Goal: Task Accomplishment & Management: Manage account settings

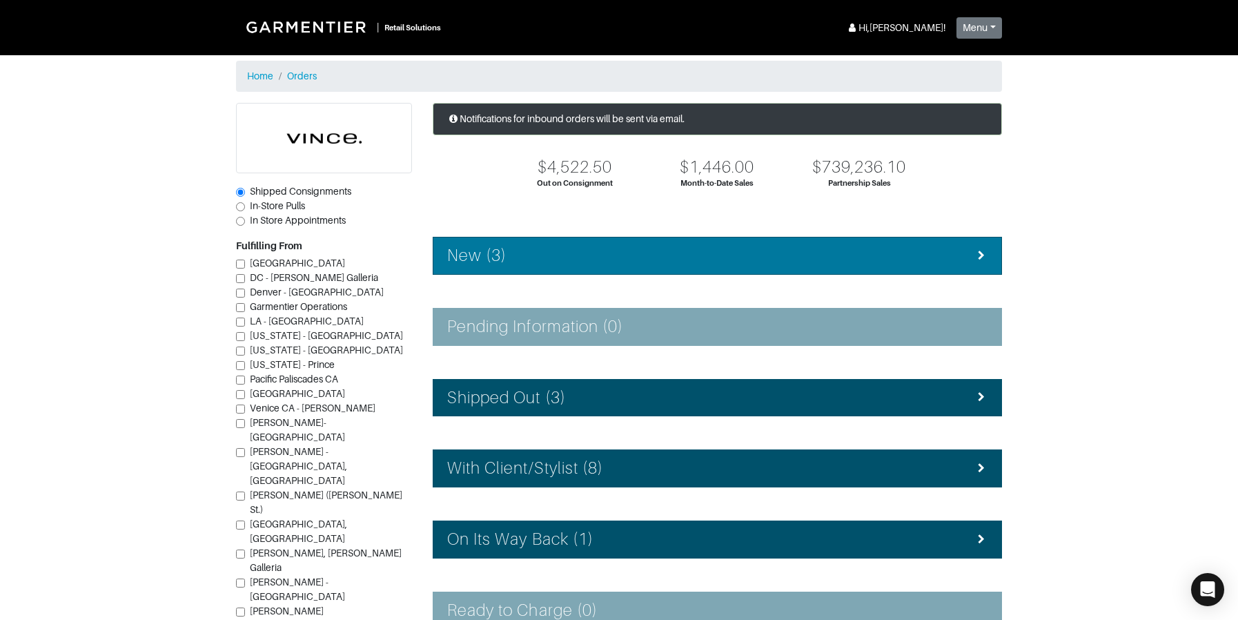
click at [500, 247] on h4 "New (3)" at bounding box center [476, 256] width 59 height 20
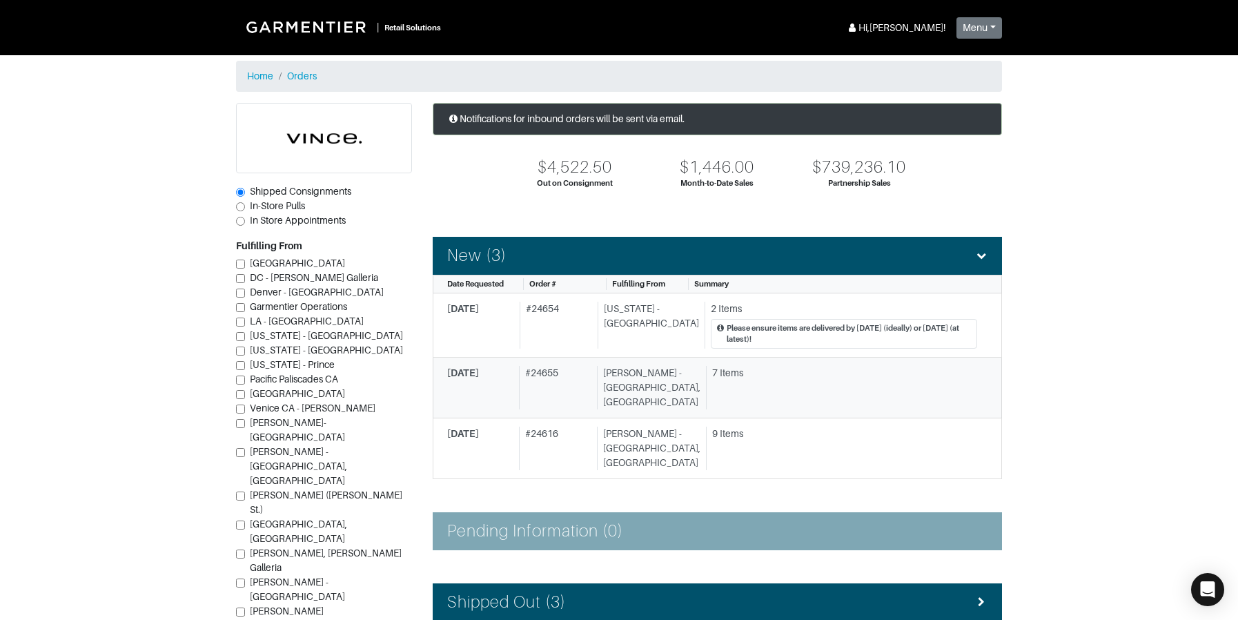
click at [616, 390] on div "[PERSON_NAME] - [GEOGRAPHIC_DATA], [GEOGRAPHIC_DATA]" at bounding box center [649, 387] width 104 height 43
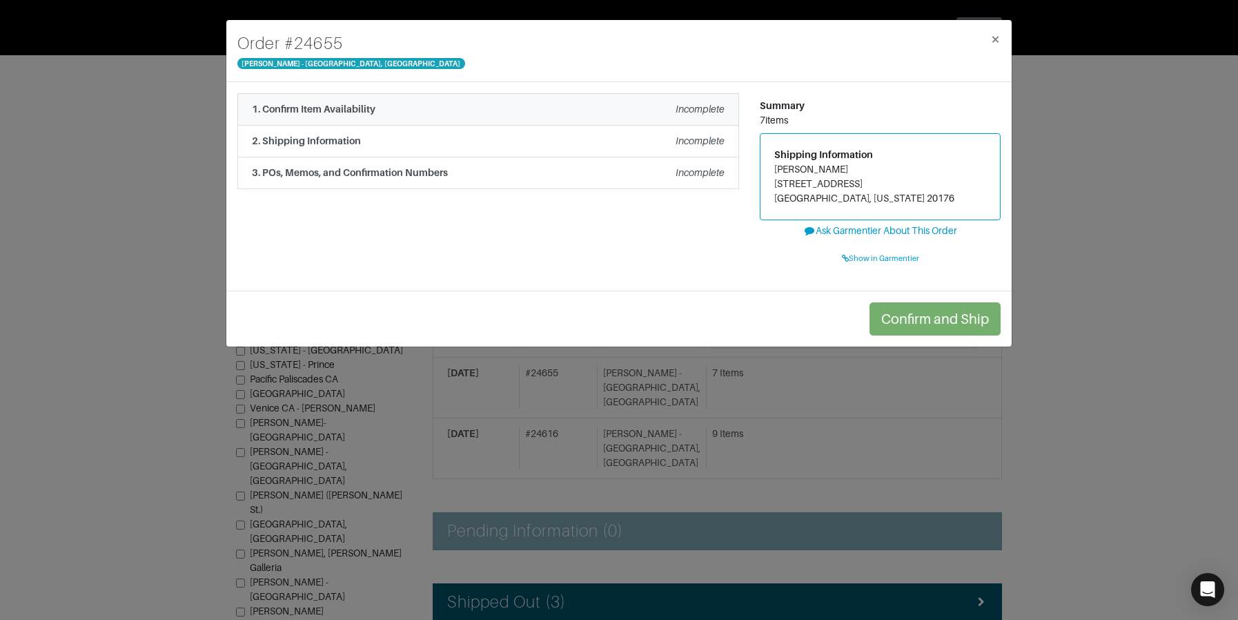
click at [473, 108] on div "1. Confirm Item Availability Incomplete" at bounding box center [488, 109] width 473 height 14
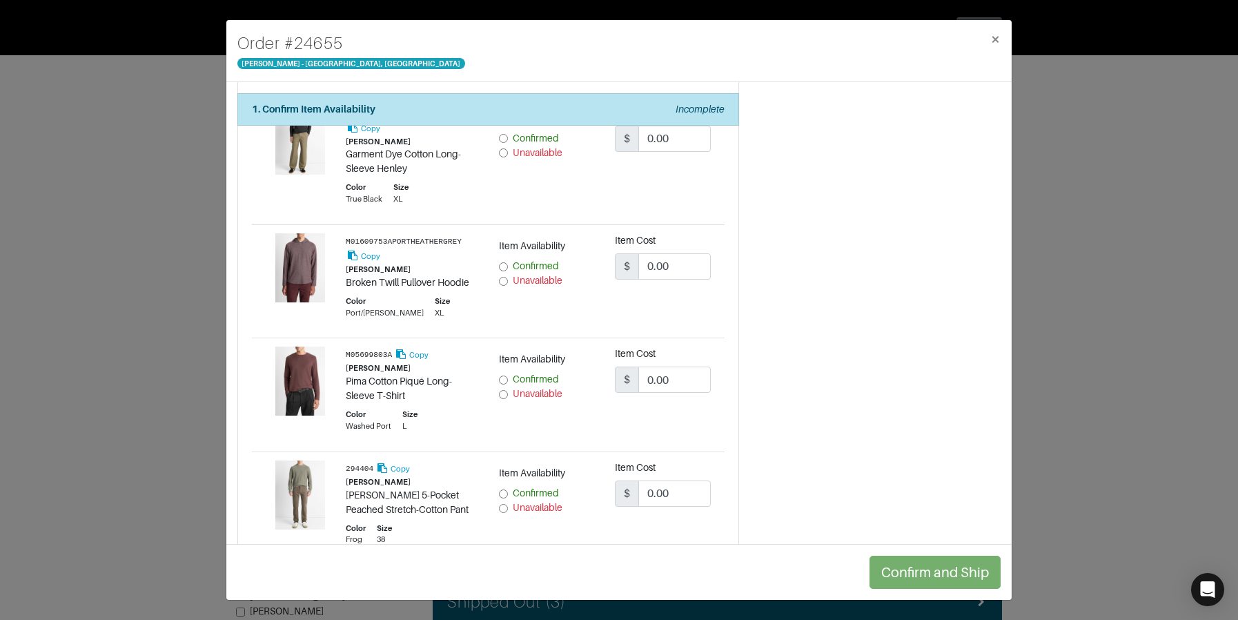
scroll to position [609, 0]
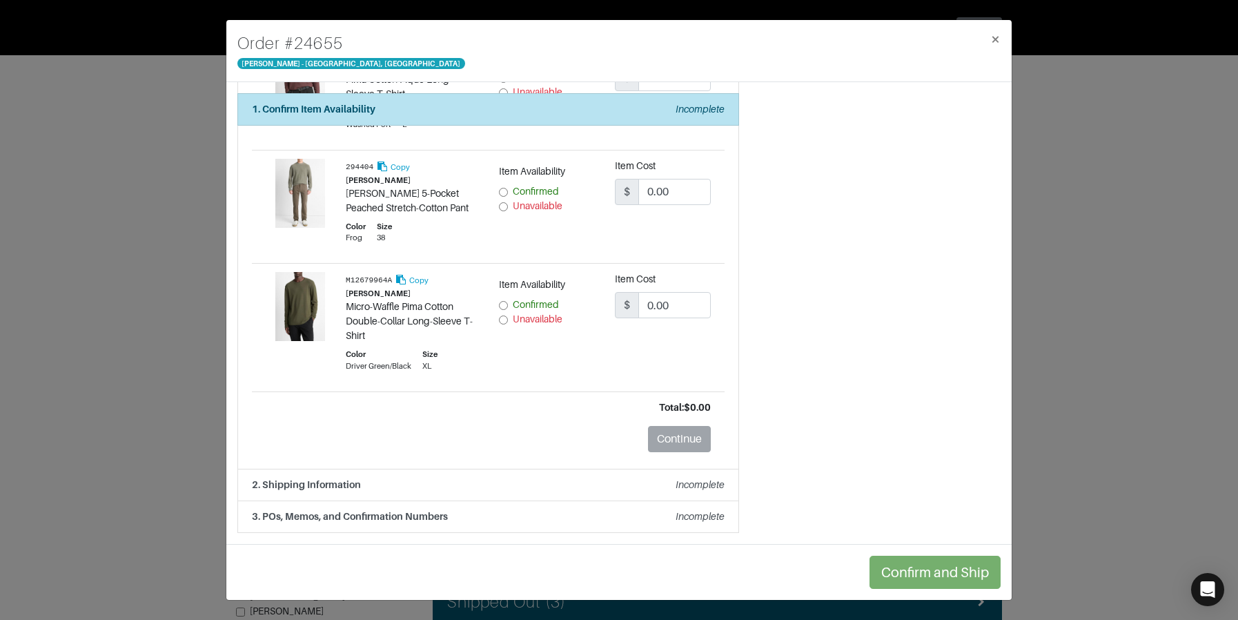
click at [1070, 271] on div "Order # 24655 Vince - Chicago, Oak Street × 1. Confirm Item Availability Incomp…" at bounding box center [619, 310] width 1238 height 620
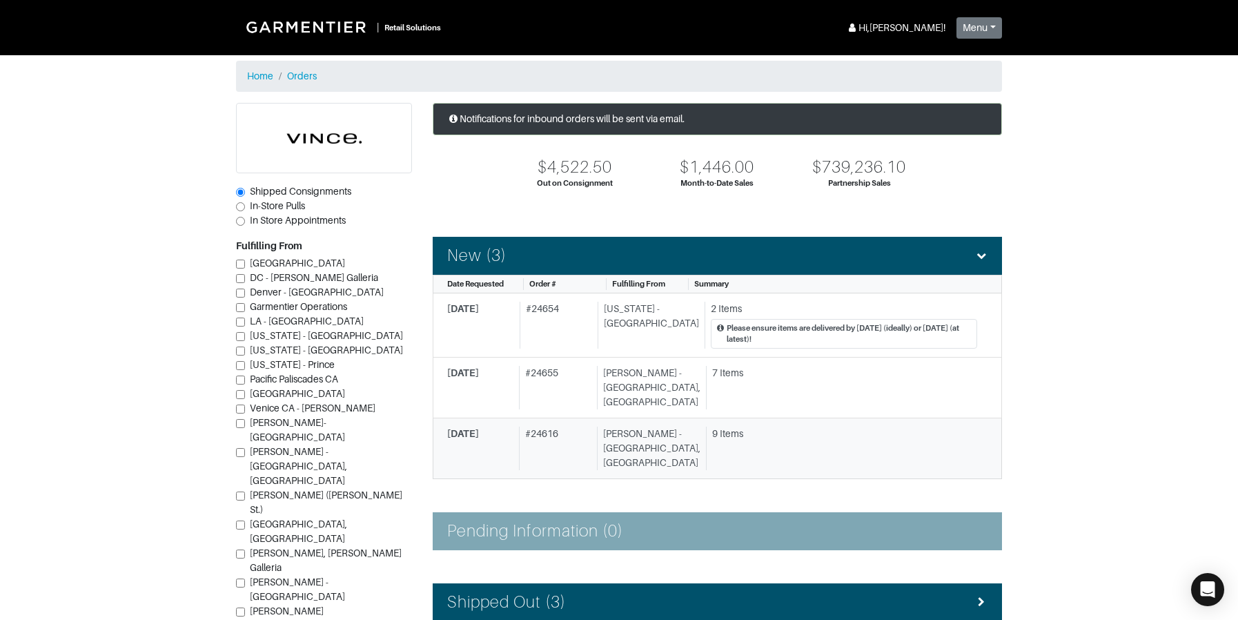
click at [574, 427] on div "# 24616" at bounding box center [555, 448] width 72 height 43
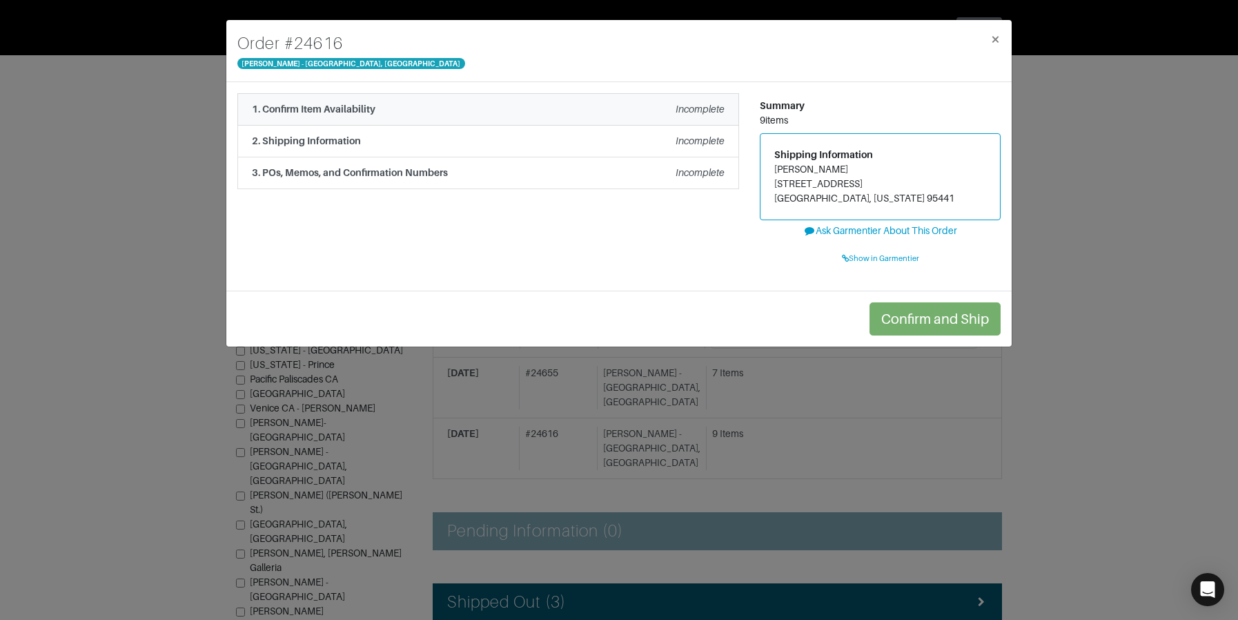
click at [552, 108] on div "1. Confirm Item Availability Incomplete" at bounding box center [488, 109] width 473 height 14
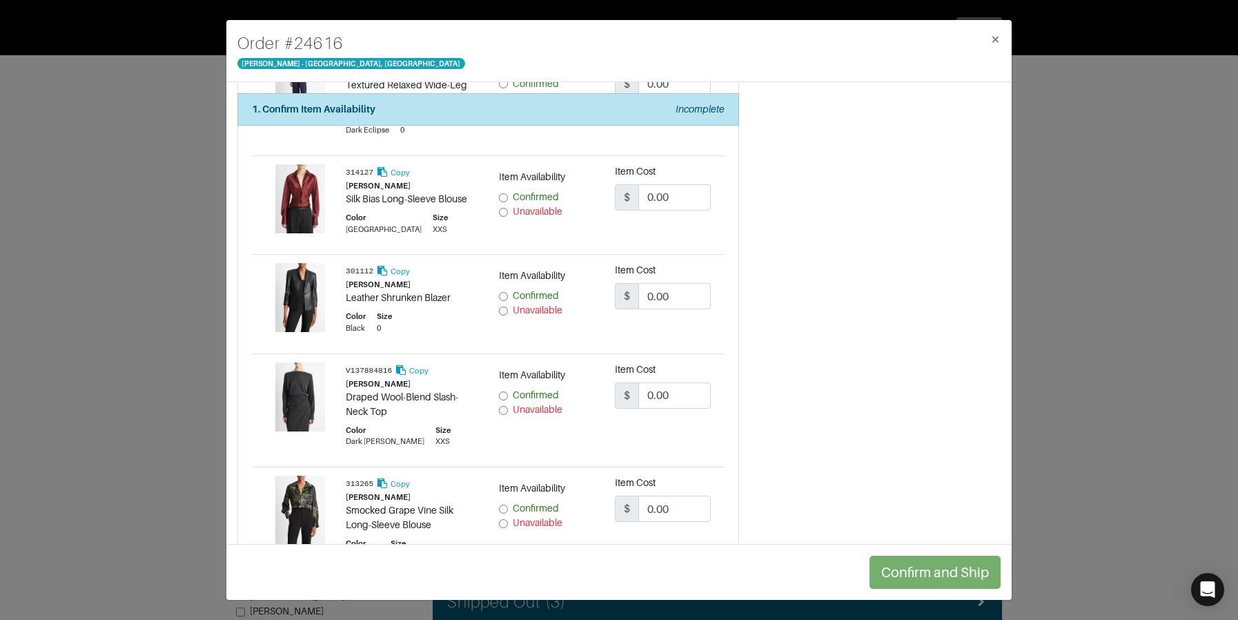
scroll to position [737, 0]
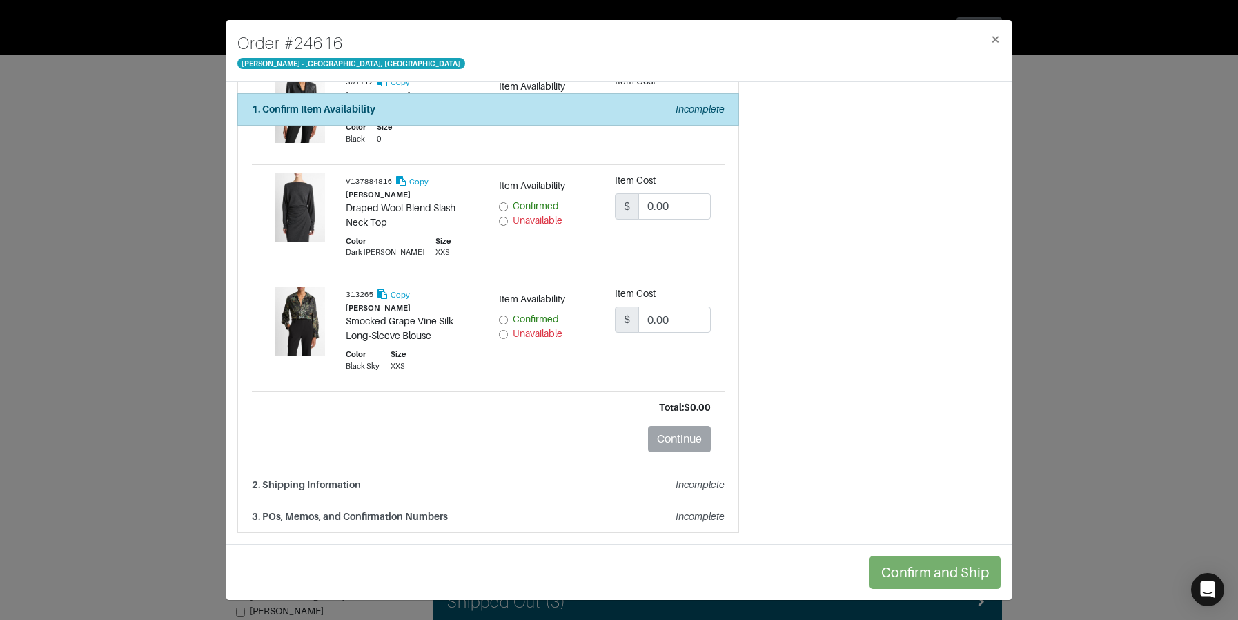
click at [1082, 213] on div "Order # 24616 Vince - Chicago, Oak Street × 1. Confirm Item Availability Incomp…" at bounding box center [619, 310] width 1238 height 620
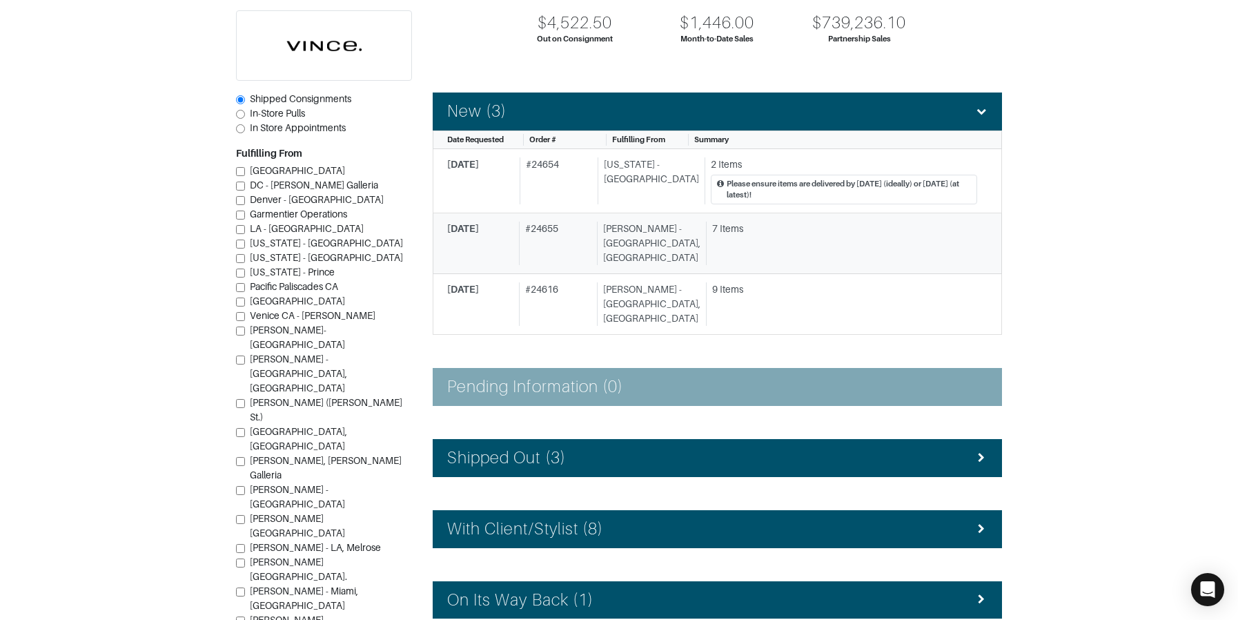
scroll to position [145, 0]
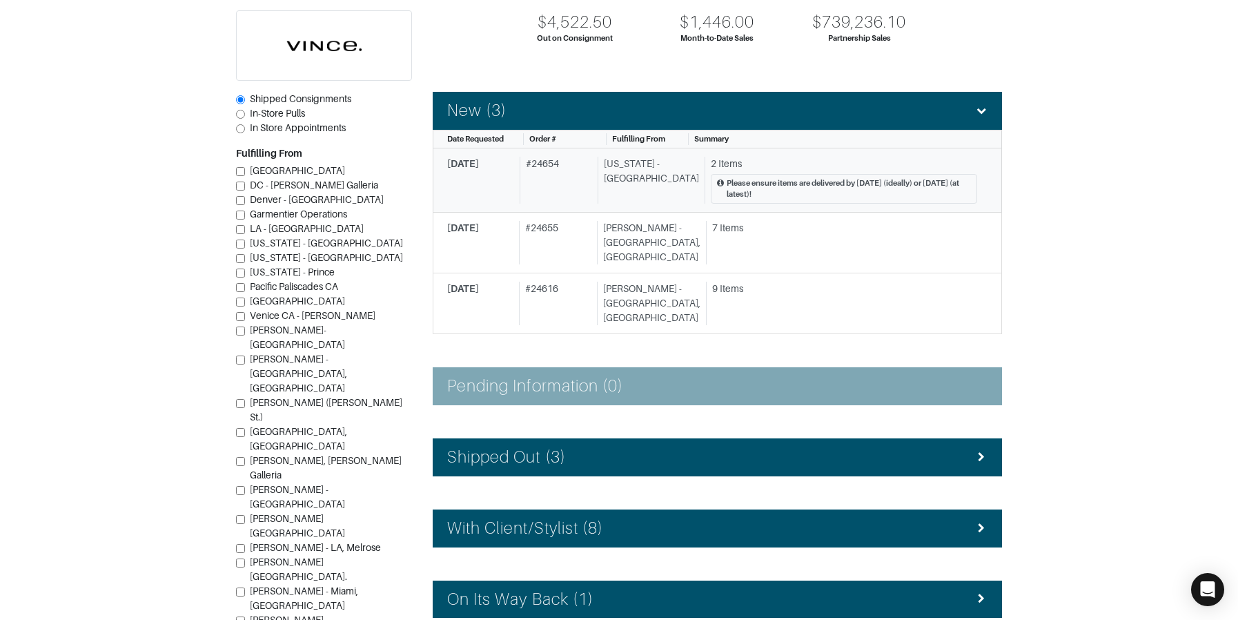
click at [637, 171] on div "[US_STATE] - [GEOGRAPHIC_DATA]" at bounding box center [648, 181] width 101 height 48
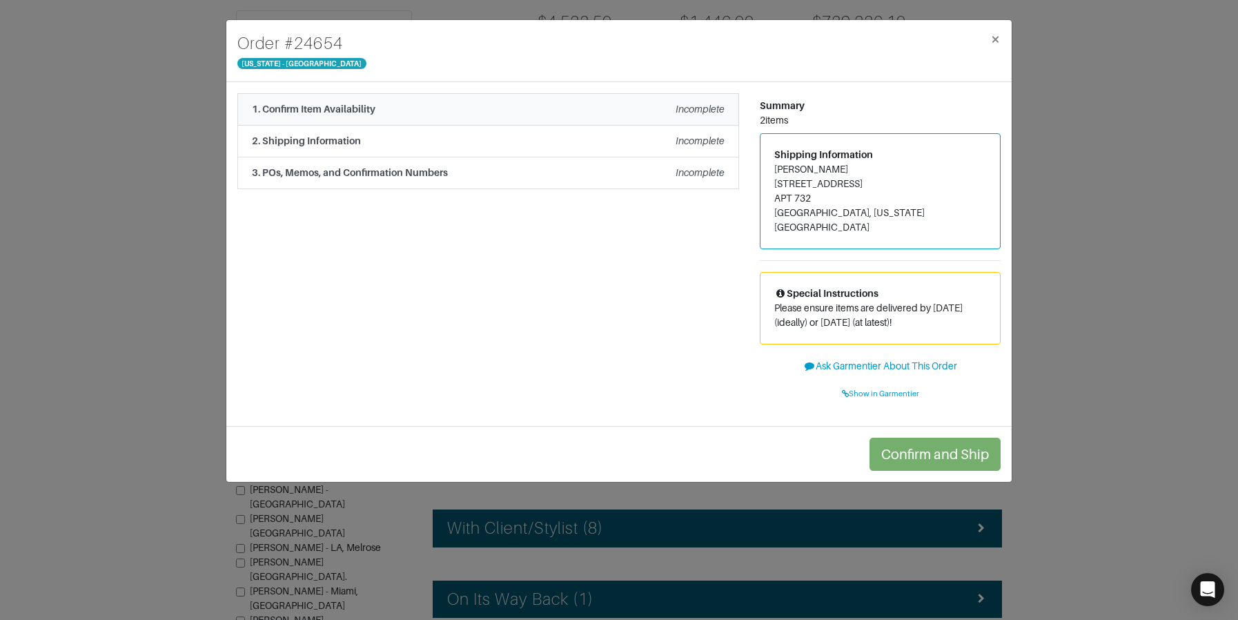
click at [523, 105] on div "1. Confirm Item Availability Incomplete" at bounding box center [488, 109] width 473 height 14
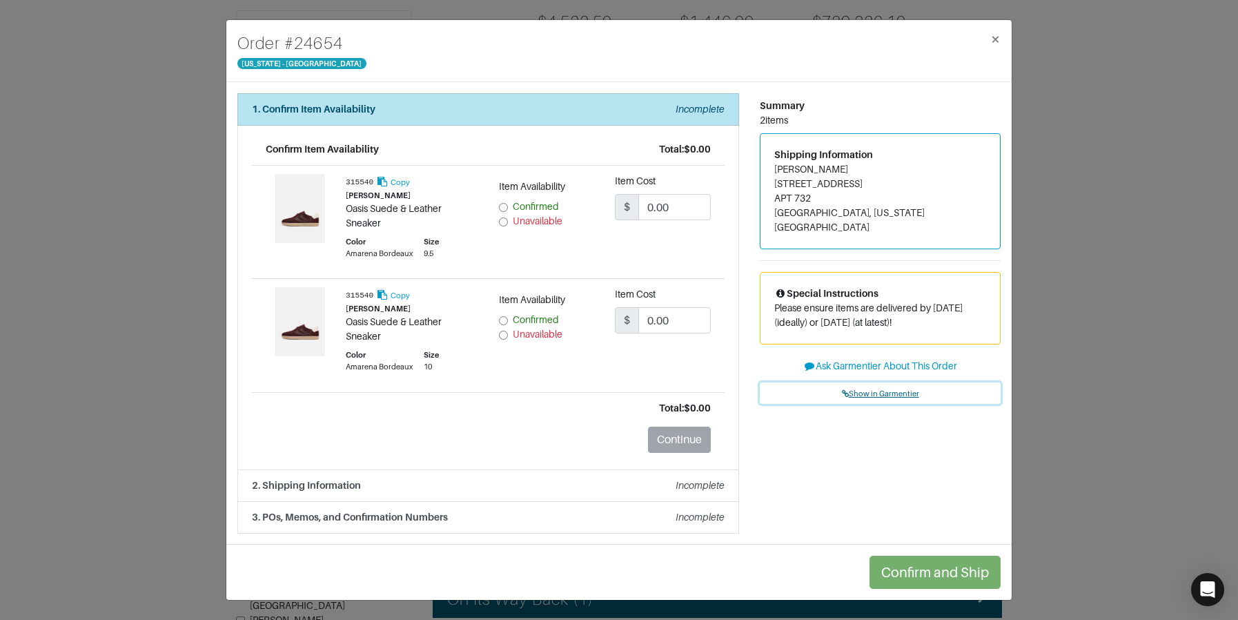
click at [879, 389] on span "Show in Garmentier" at bounding box center [880, 393] width 77 height 8
click at [161, 159] on div "Order # 24654 New York - 5th Avenue × 1. Confirm Item Availability Incomplete C…" at bounding box center [619, 310] width 1238 height 620
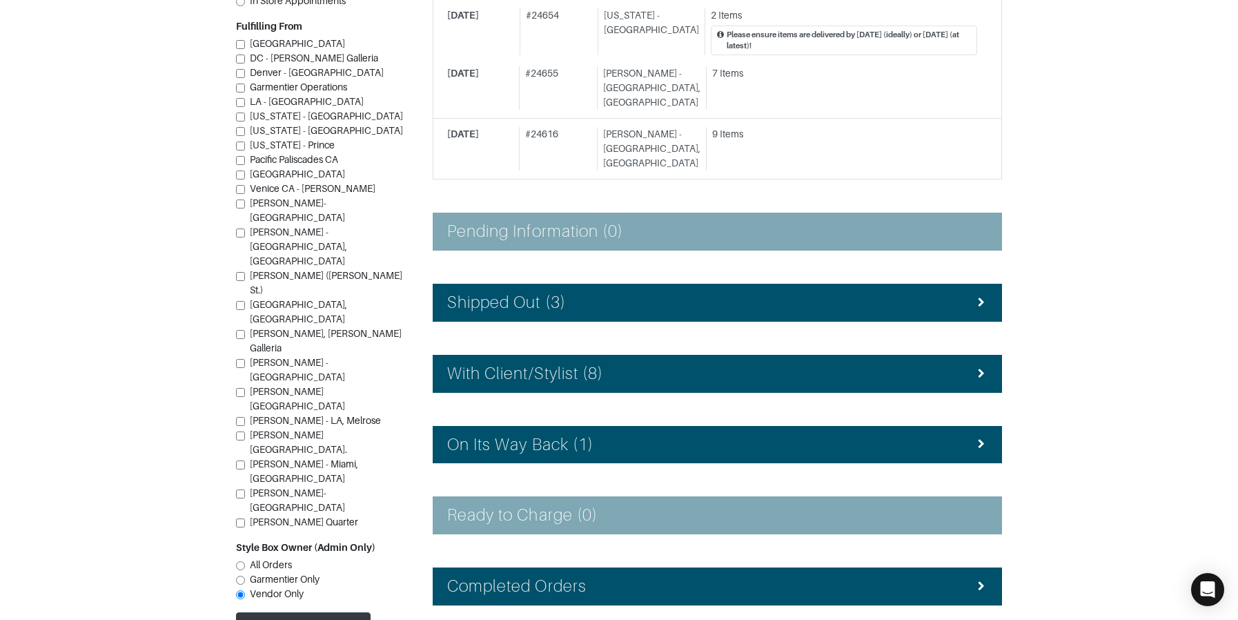
scroll to position [343, 0]
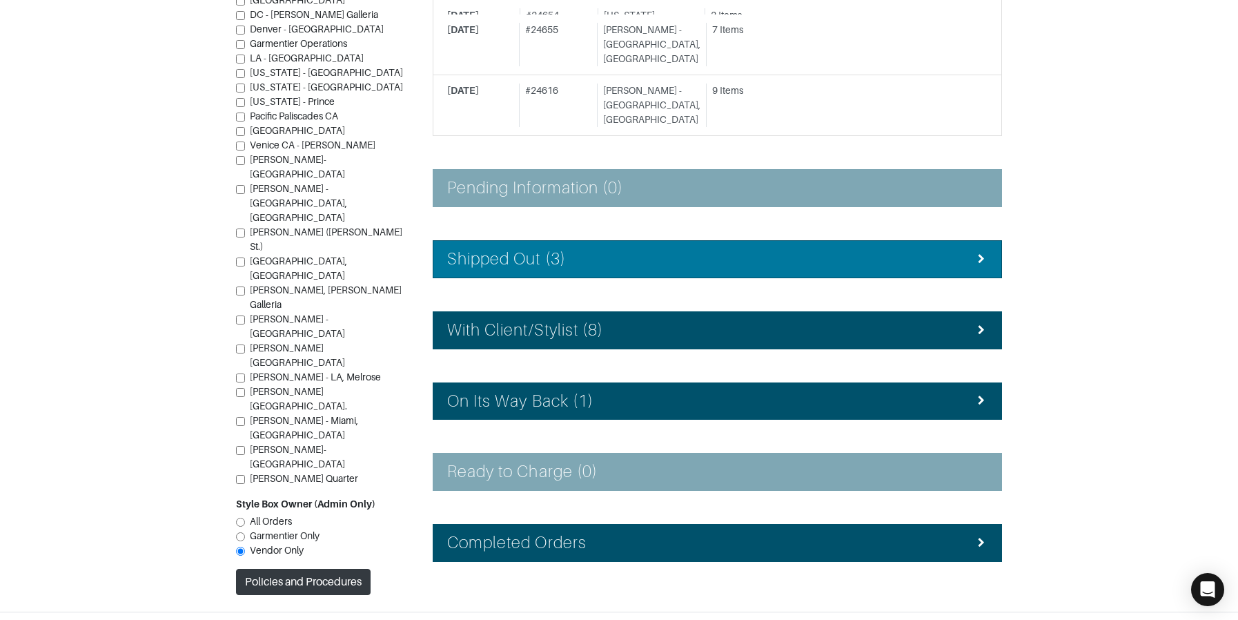
click at [612, 249] on div "Shipped Out (3)" at bounding box center [717, 259] width 541 height 20
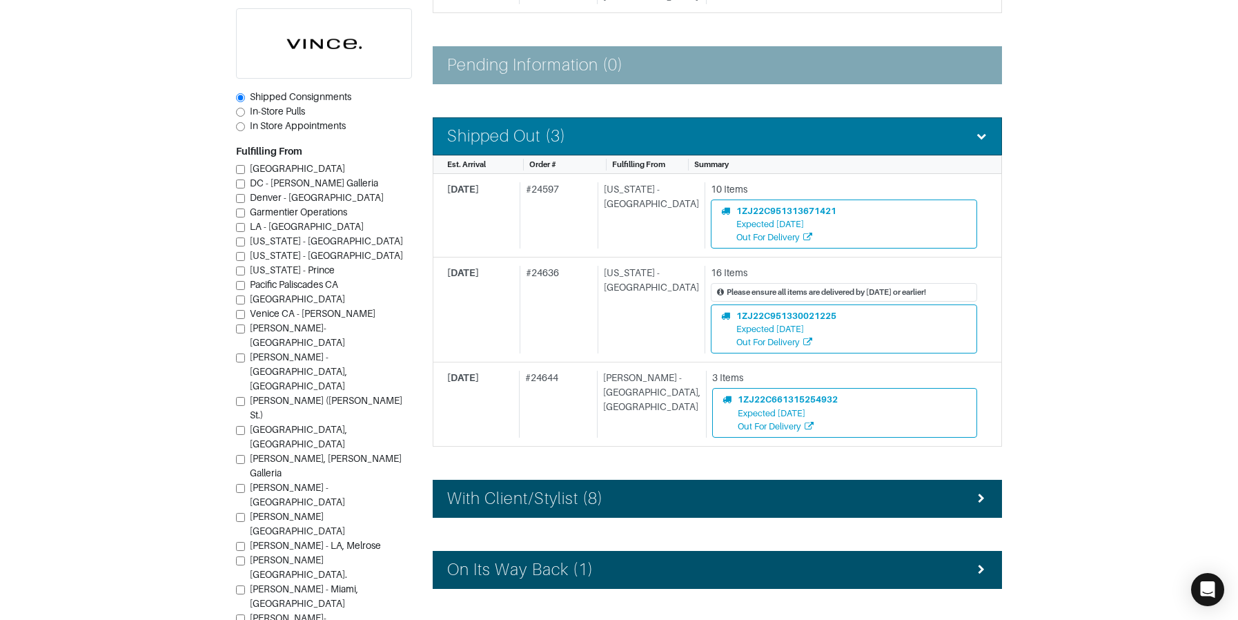
scroll to position [473, 0]
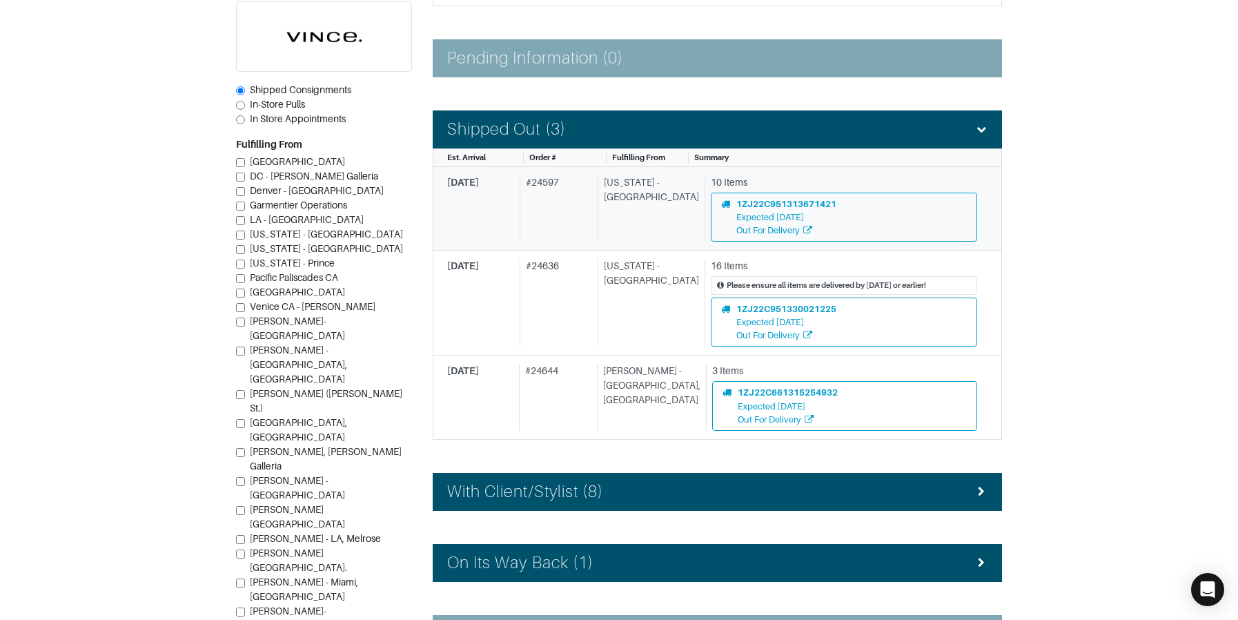
click at [593, 204] on div "# 24597" at bounding box center [556, 208] width 73 height 67
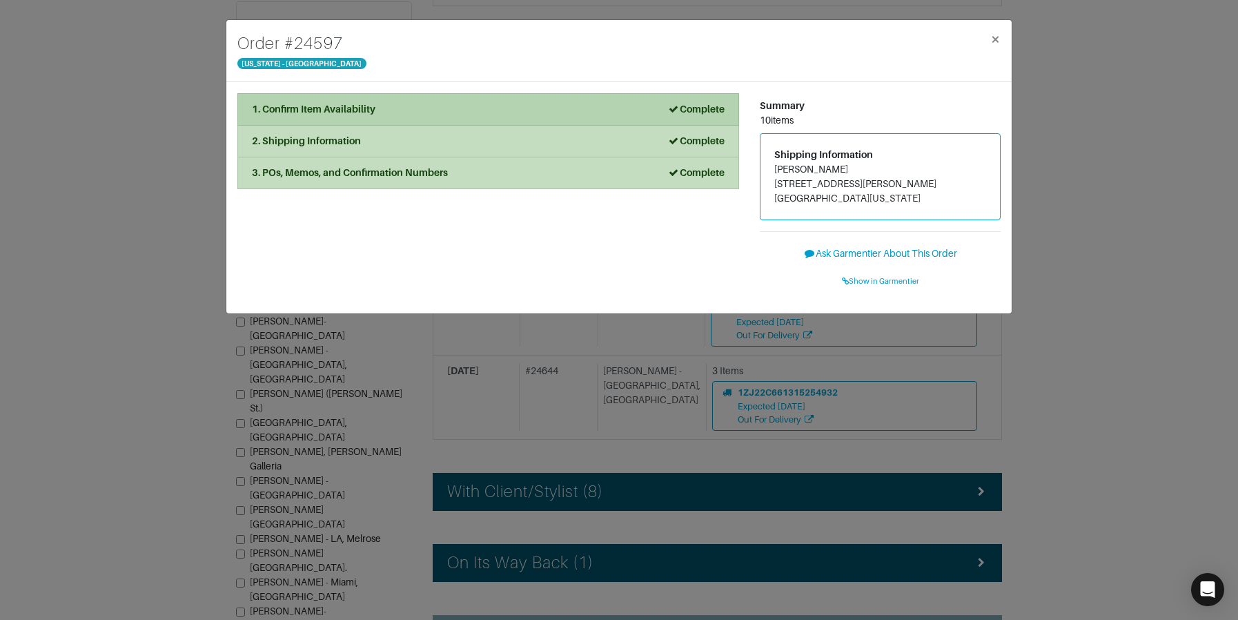
click at [515, 110] on div "1. Confirm Item Availability Complete" at bounding box center [488, 109] width 473 height 14
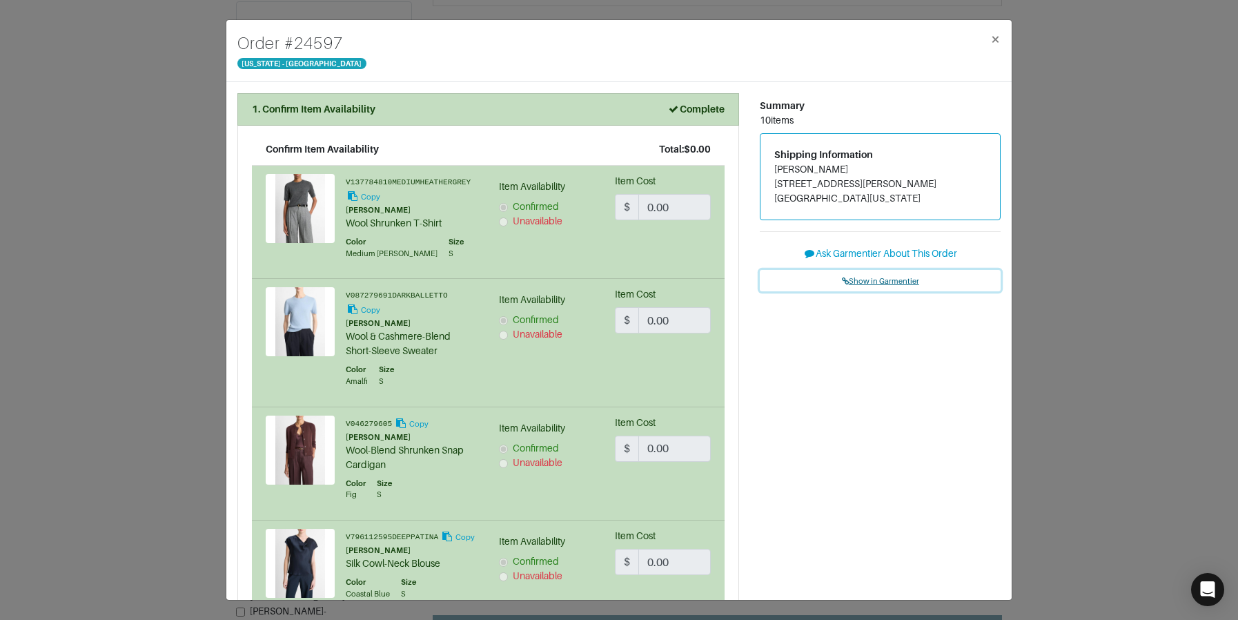
click at [873, 284] on span "Show in Garmentier" at bounding box center [880, 281] width 77 height 8
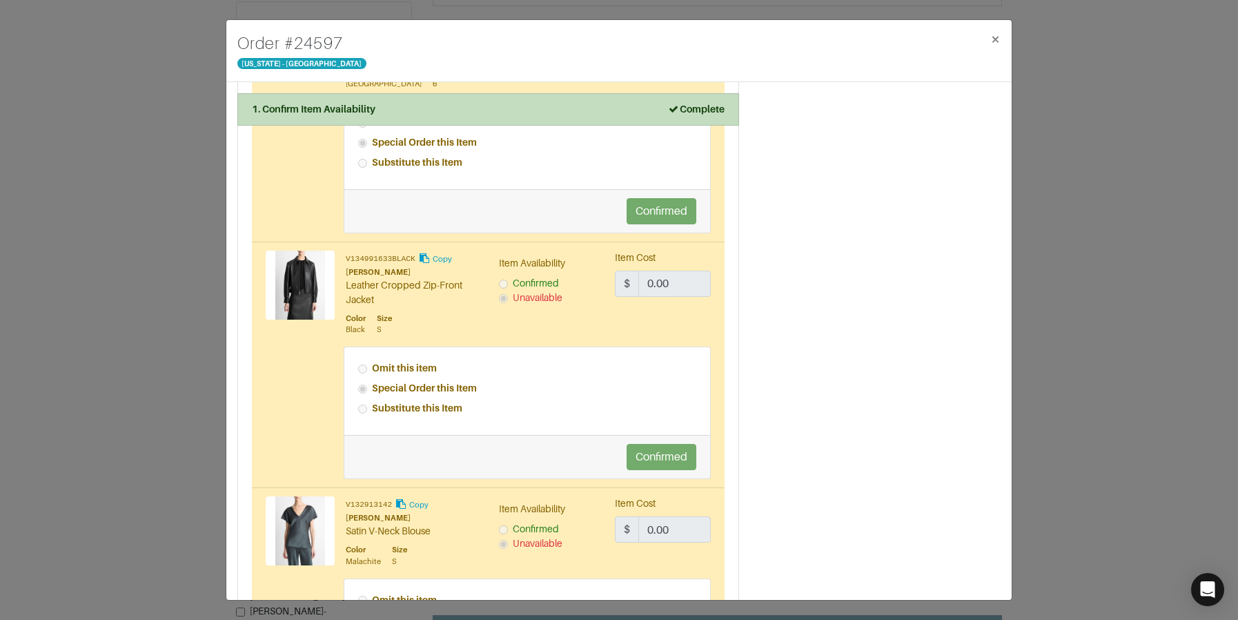
scroll to position [871, 0]
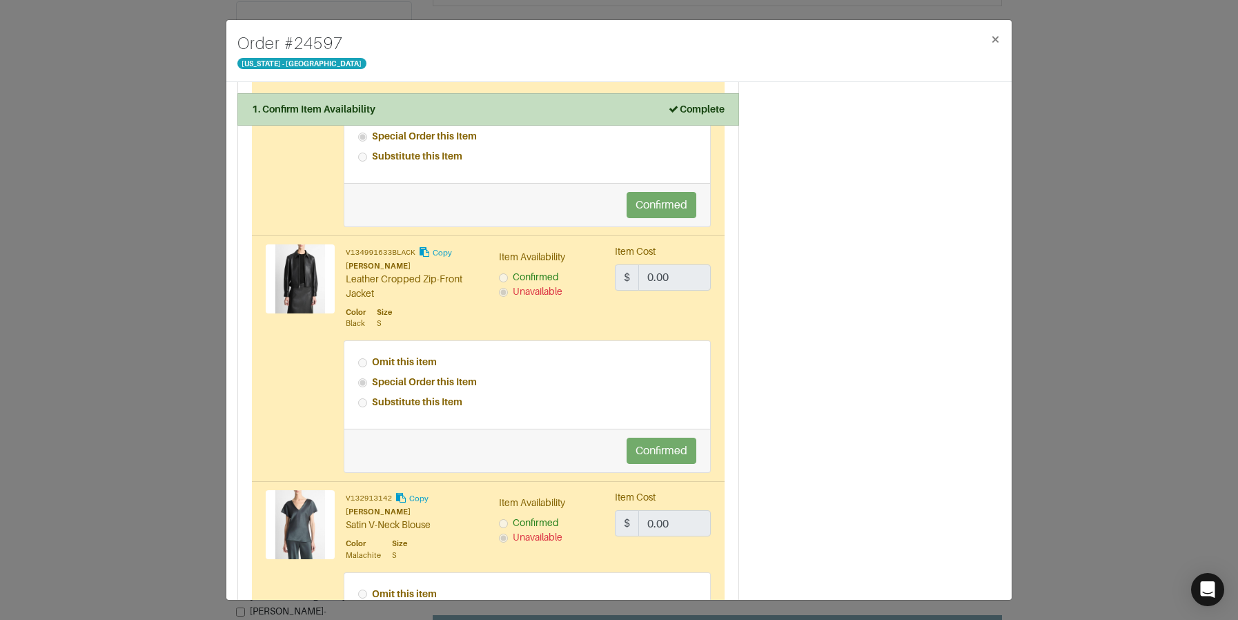
click at [113, 153] on div "Order # 24597 New York - 5th Avenue × 1. Confirm Item Availability Complete Con…" at bounding box center [619, 310] width 1238 height 620
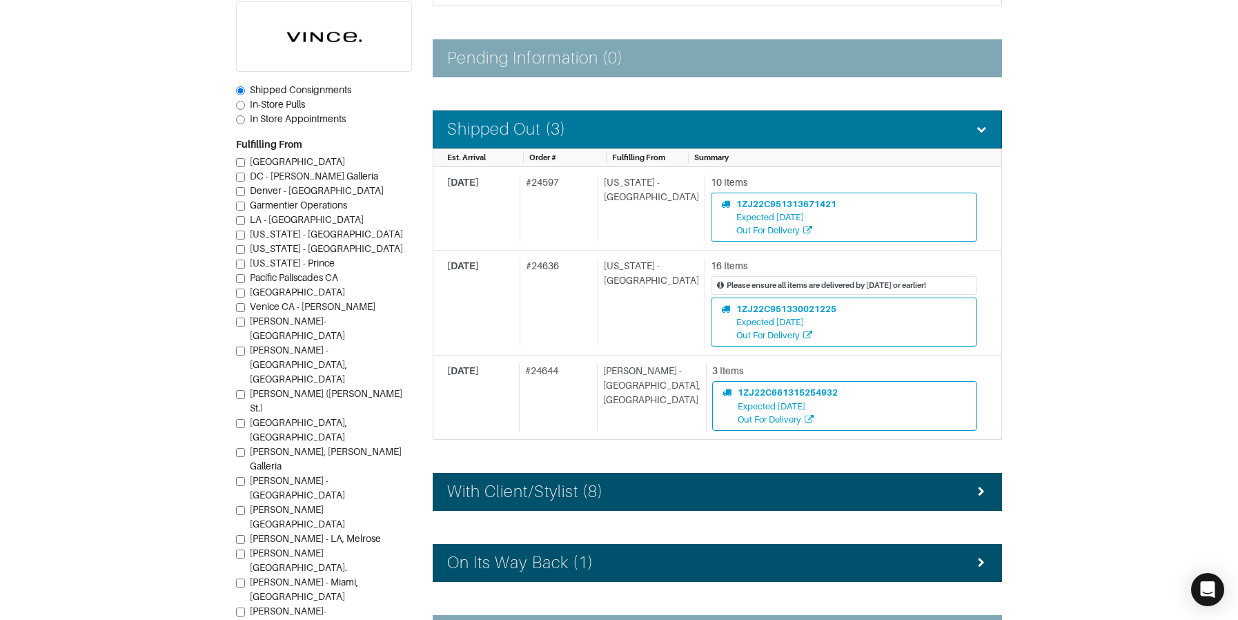
click at [511, 119] on h4 "Shipped Out (3)" at bounding box center [506, 129] width 119 height 20
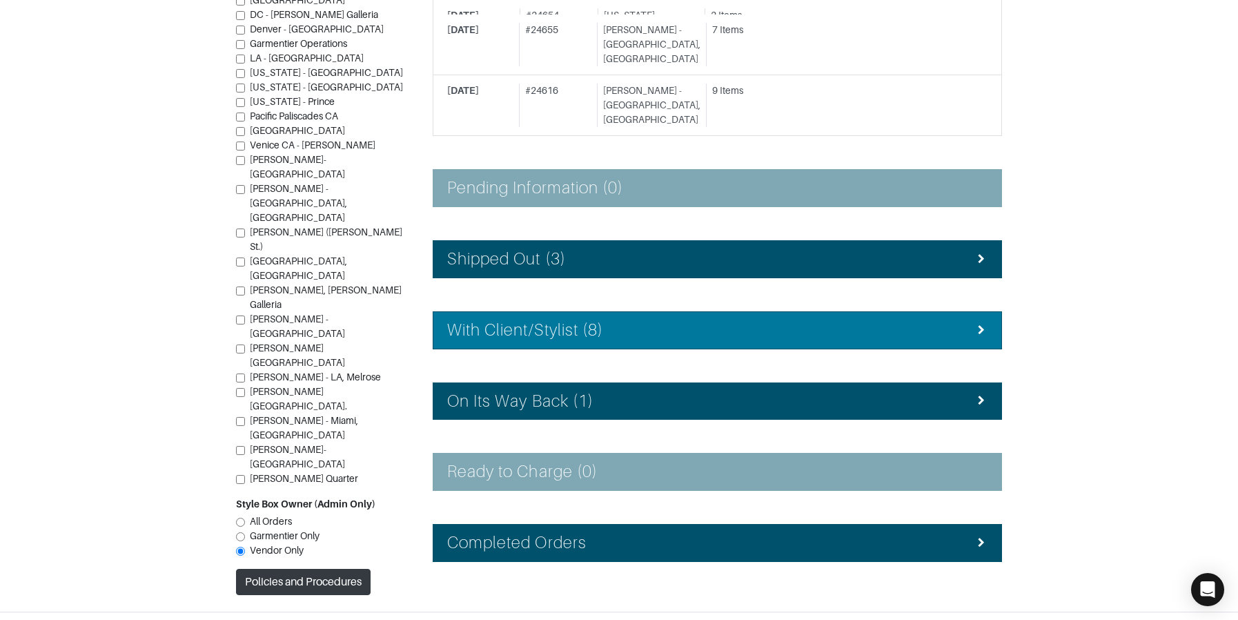
click at [505, 320] on h4 "With Client/Stylist (8)" at bounding box center [525, 330] width 156 height 20
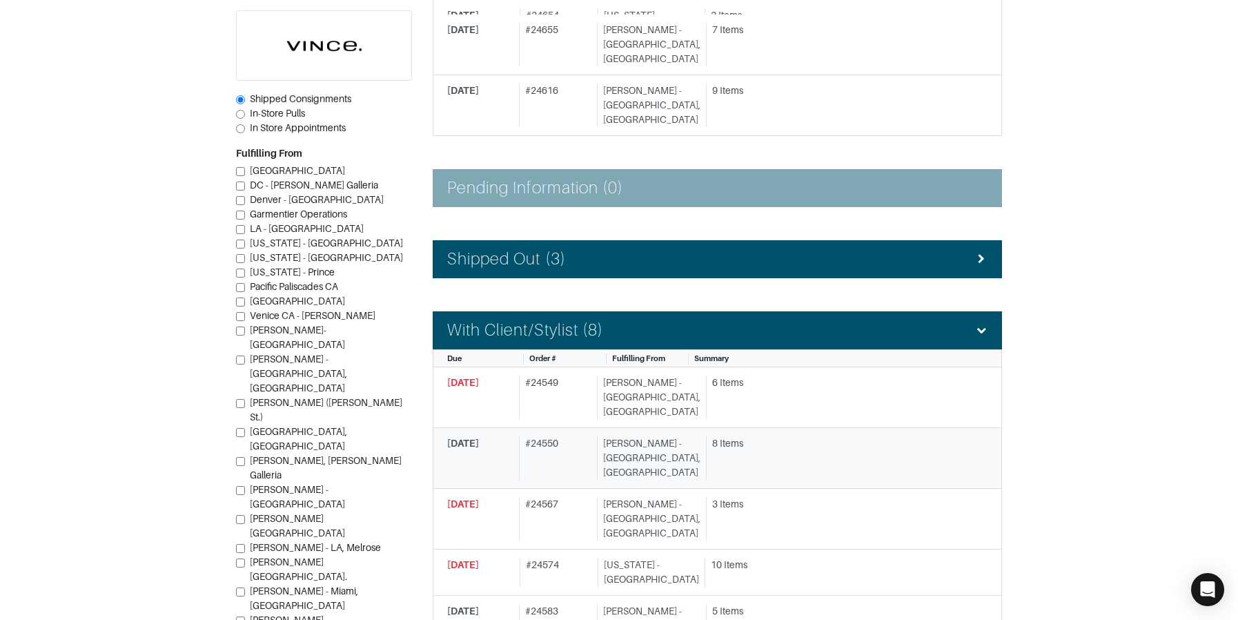
scroll to position [473, 0]
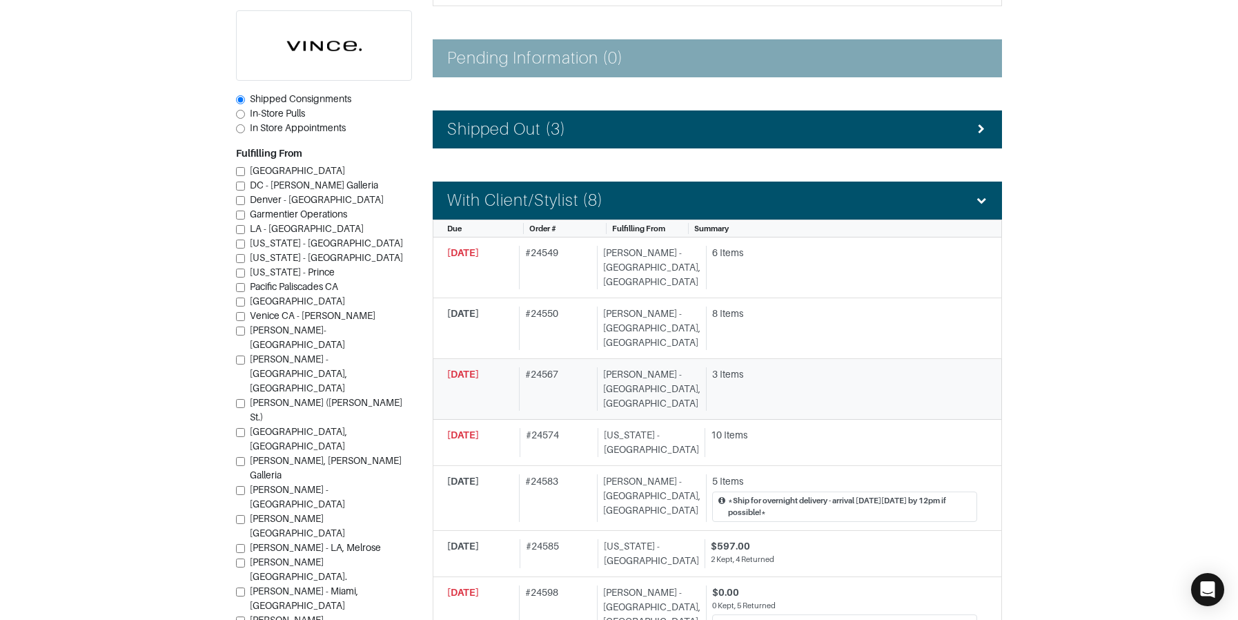
click at [554, 367] on div "# 24567" at bounding box center [555, 388] width 72 height 43
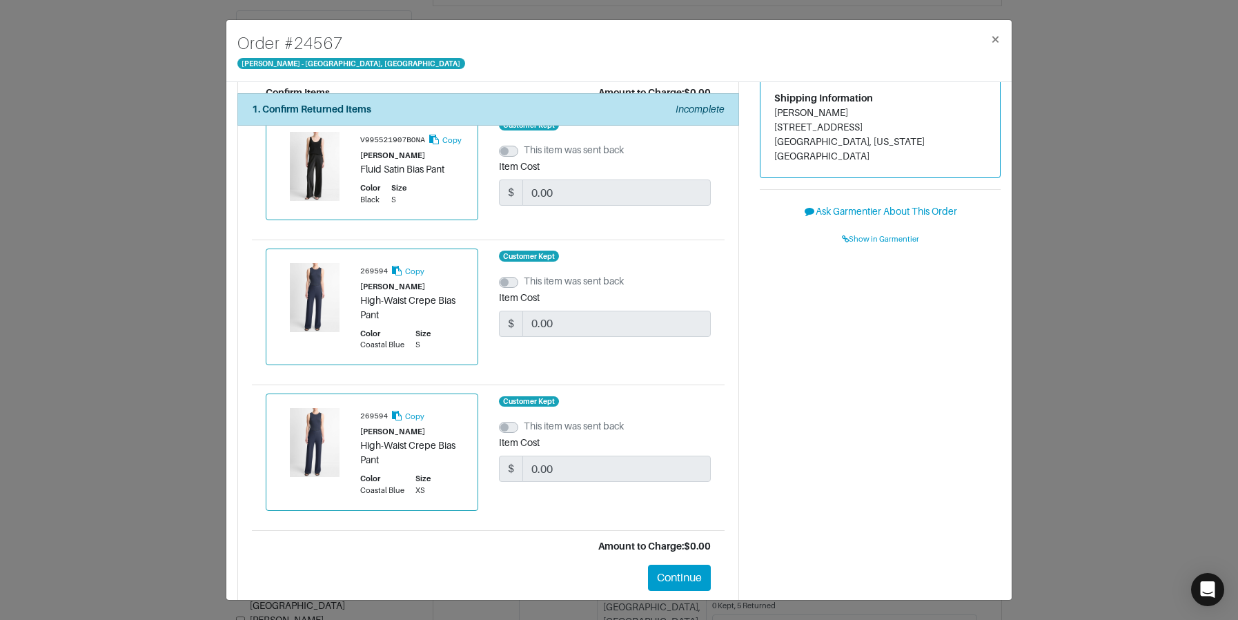
scroll to position [68, 0]
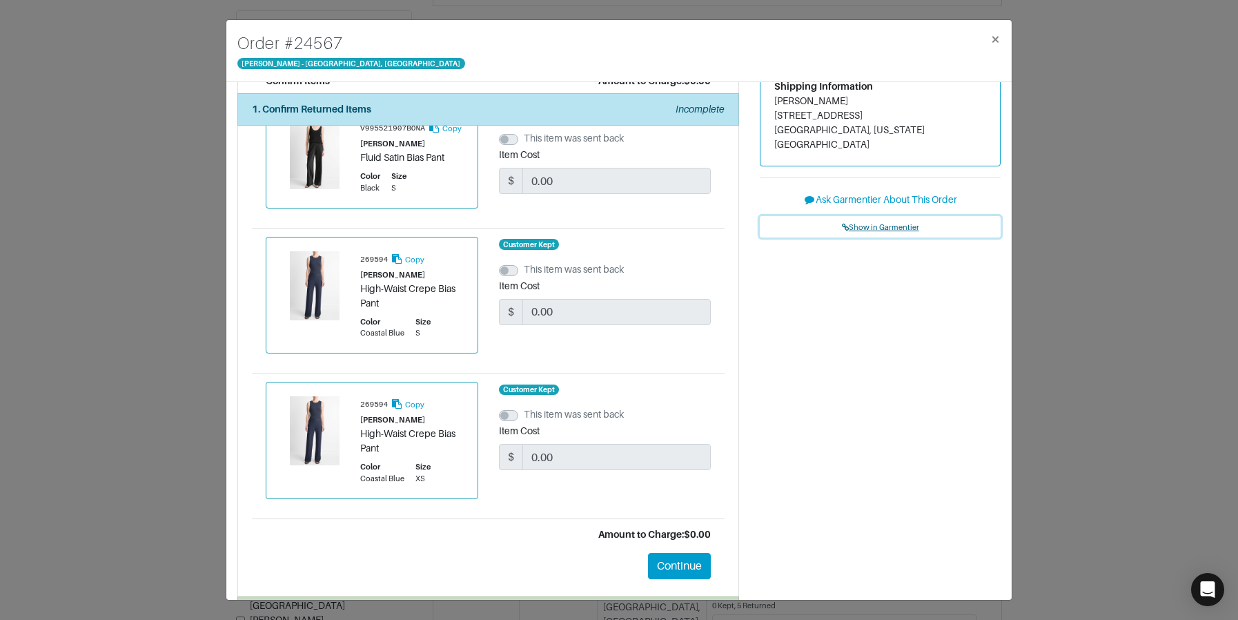
click at [888, 223] on span "Show in Garmentier" at bounding box center [880, 227] width 77 height 8
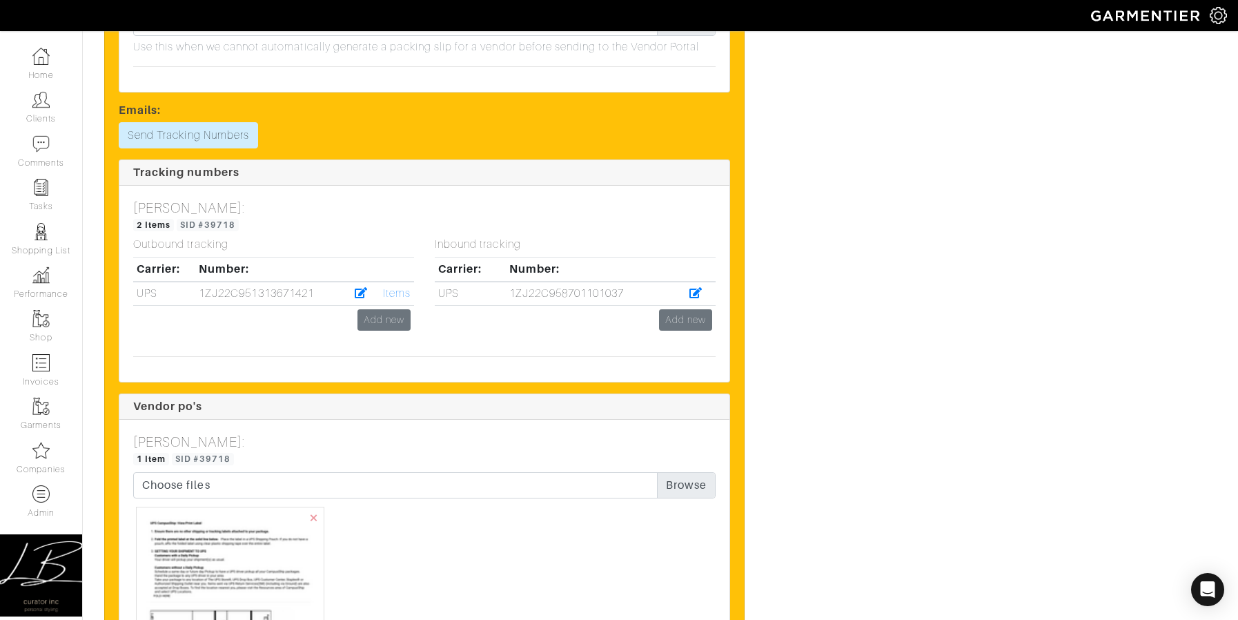
scroll to position [3879, 0]
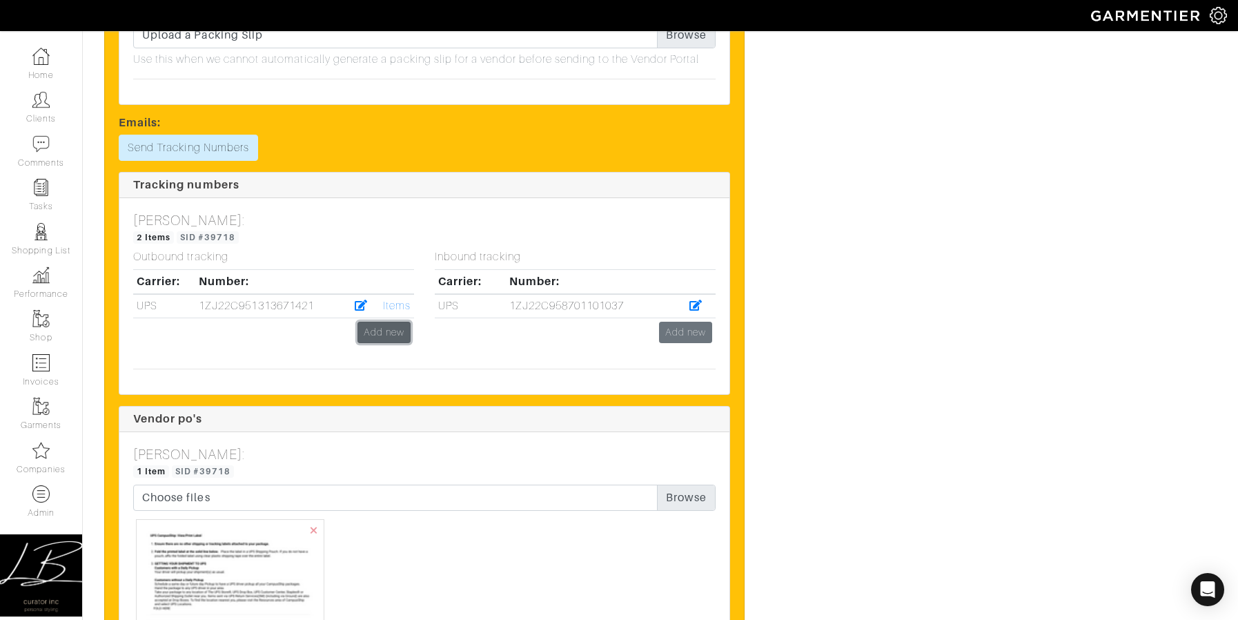
click at [395, 327] on link "Add new" at bounding box center [384, 332] width 53 height 21
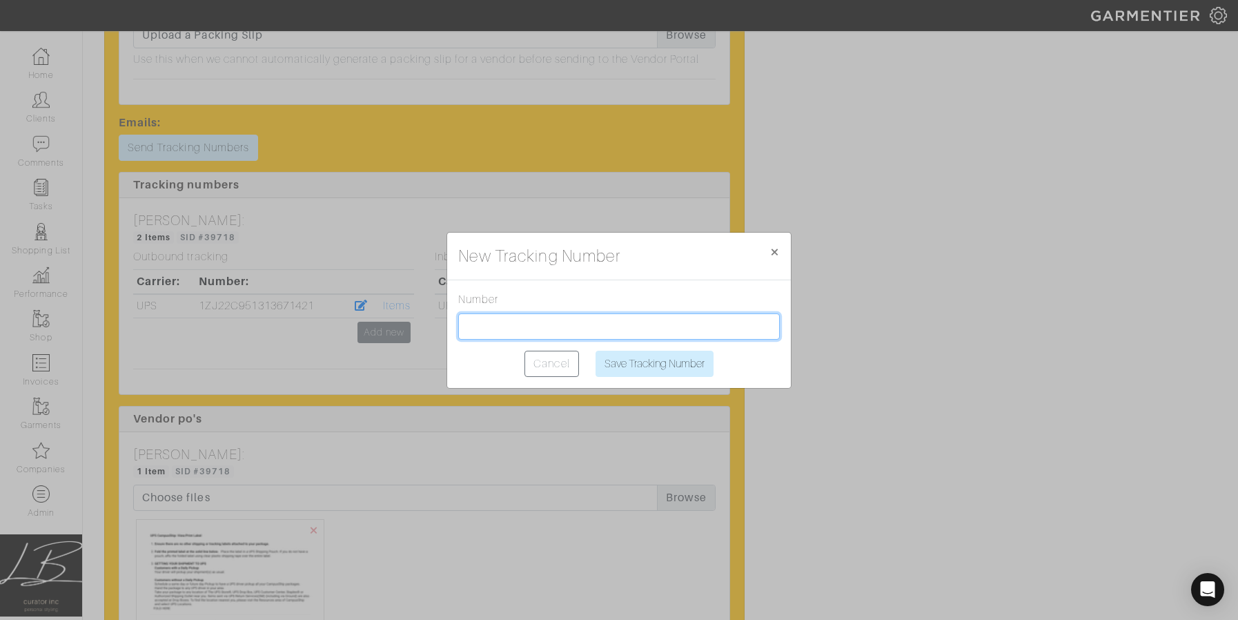
click at [500, 329] on input "text" at bounding box center [619, 326] width 322 height 26
paste input "1ZJ22C501302150651"
type input "1ZJ22C501302150651"
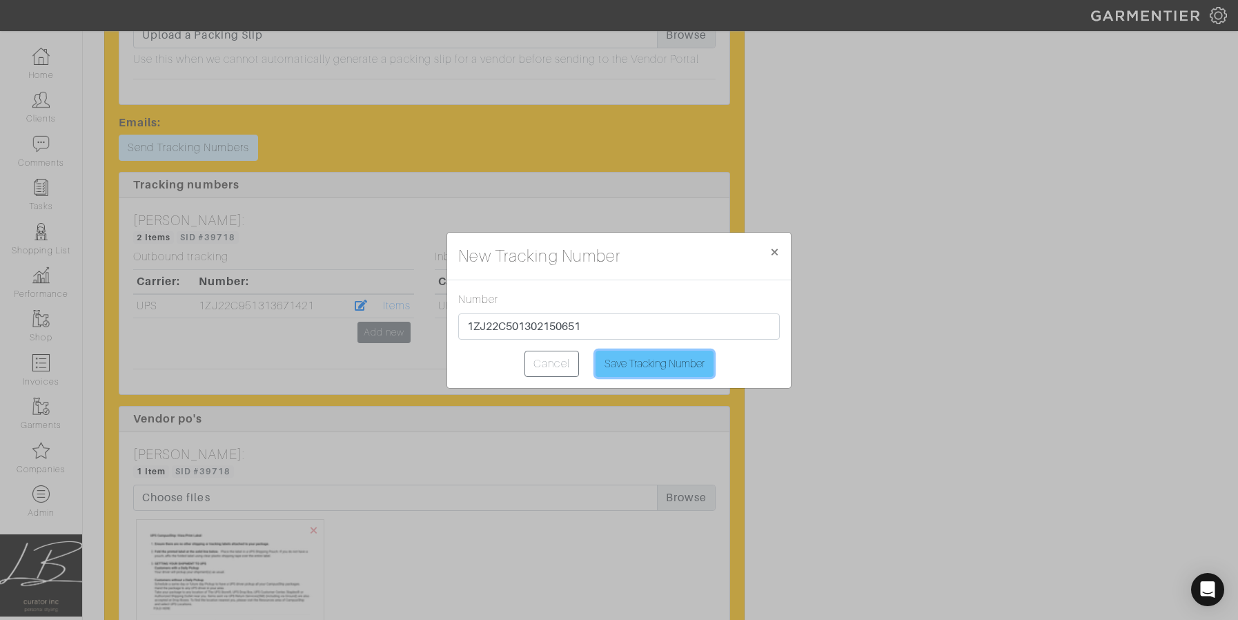
click at [634, 355] on input "Save Tracking Number" at bounding box center [655, 364] width 118 height 26
type input "Saving..."
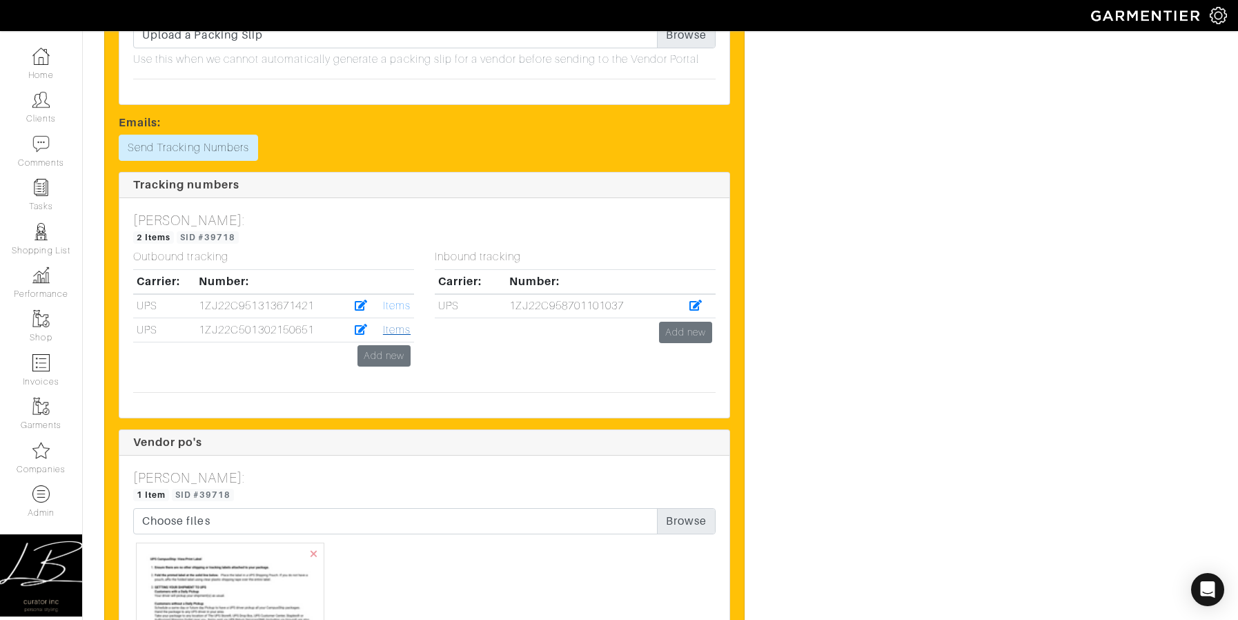
click at [398, 333] on link "Items" at bounding box center [397, 330] width 28 height 12
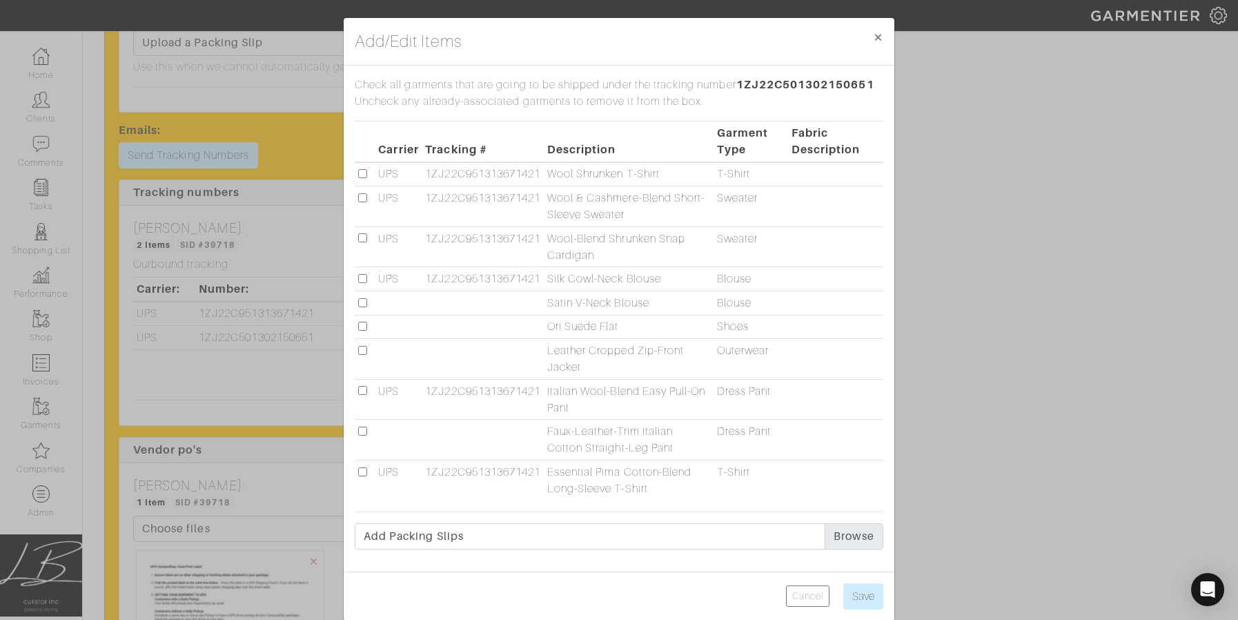
scroll to position [4, 0]
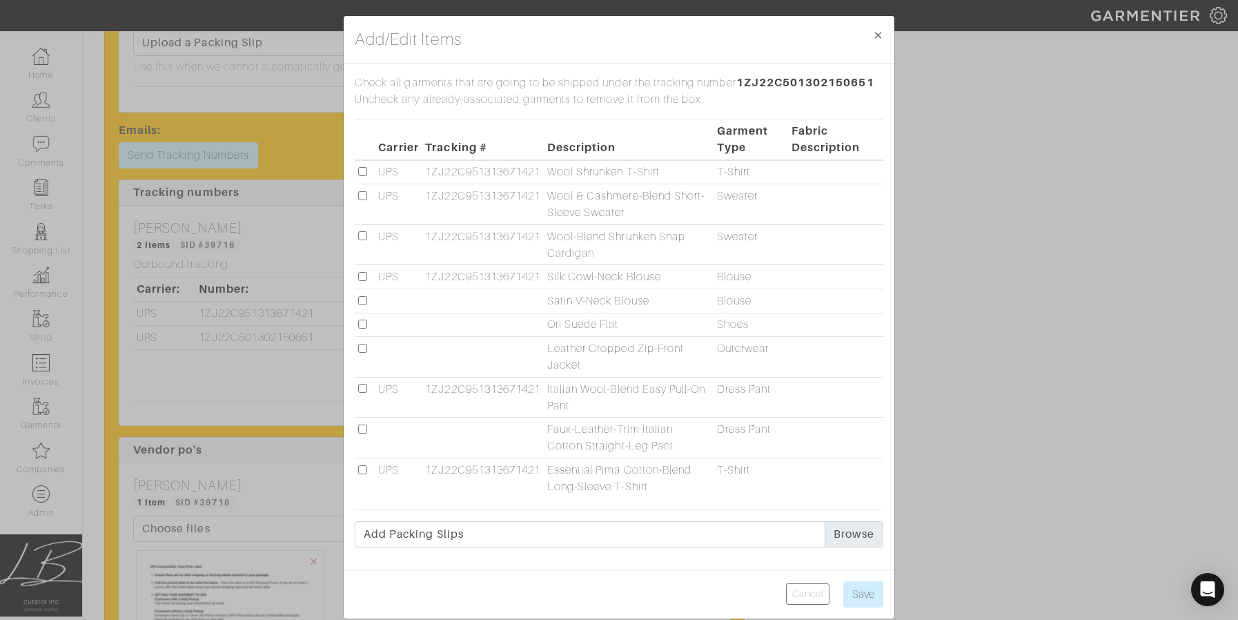
click at [358, 301] on input "checkbox" at bounding box center [362, 300] width 9 height 9
checkbox input "true"
click at [362, 322] on input "checkbox" at bounding box center [362, 324] width 9 height 9
checkbox input "true"
click at [362, 429] on input "checkbox" at bounding box center [362, 429] width 9 height 9
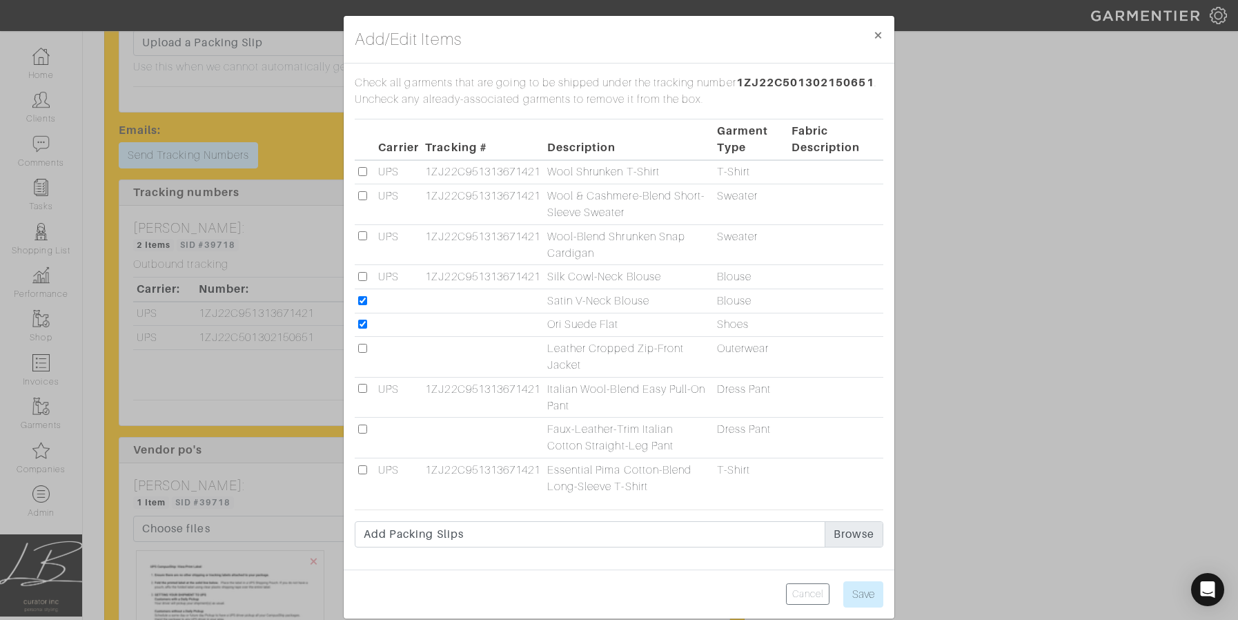
checkbox input "true"
click at [879, 588] on input "Save" at bounding box center [864, 594] width 40 height 26
type input "Save"
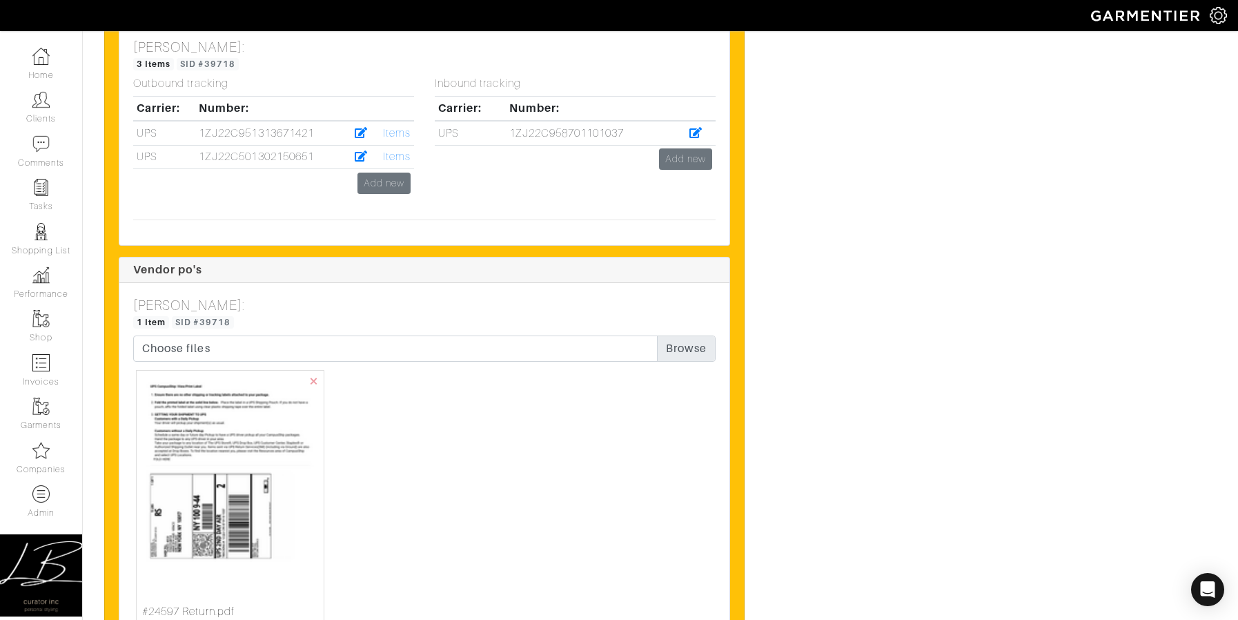
scroll to position [3916, 0]
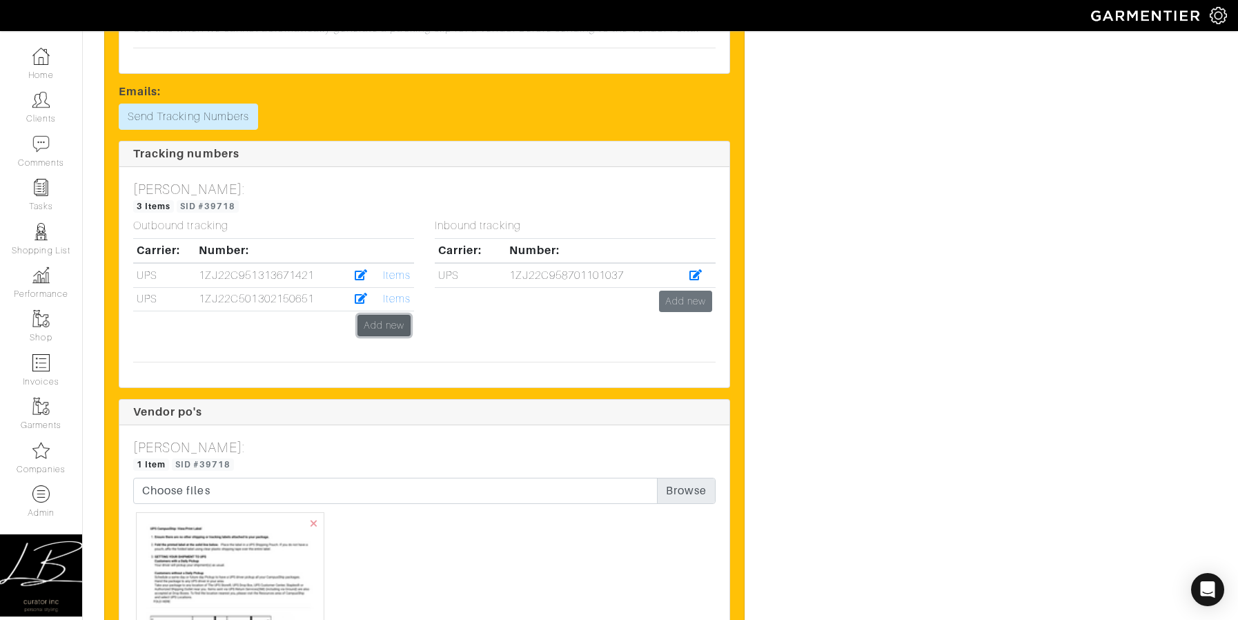
click at [386, 322] on link "Add new" at bounding box center [384, 325] width 53 height 21
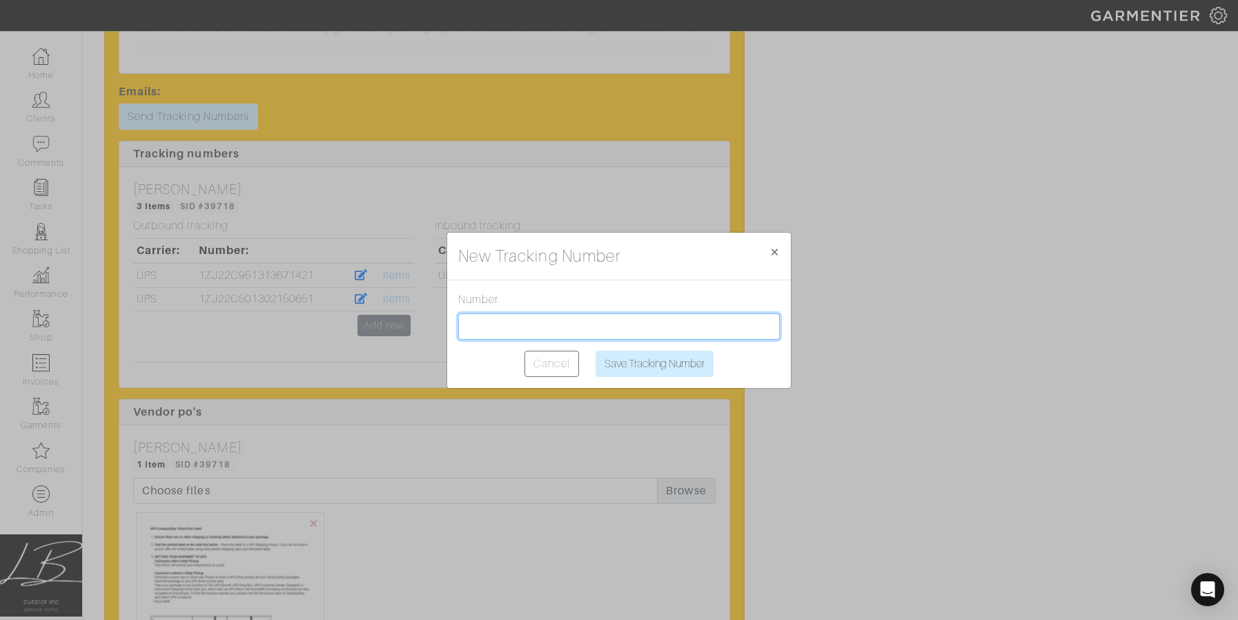
click at [526, 336] on input "text" at bounding box center [619, 326] width 322 height 26
paste input "1ZJ22C501302150786"
type input "1ZJ22C501302150786"
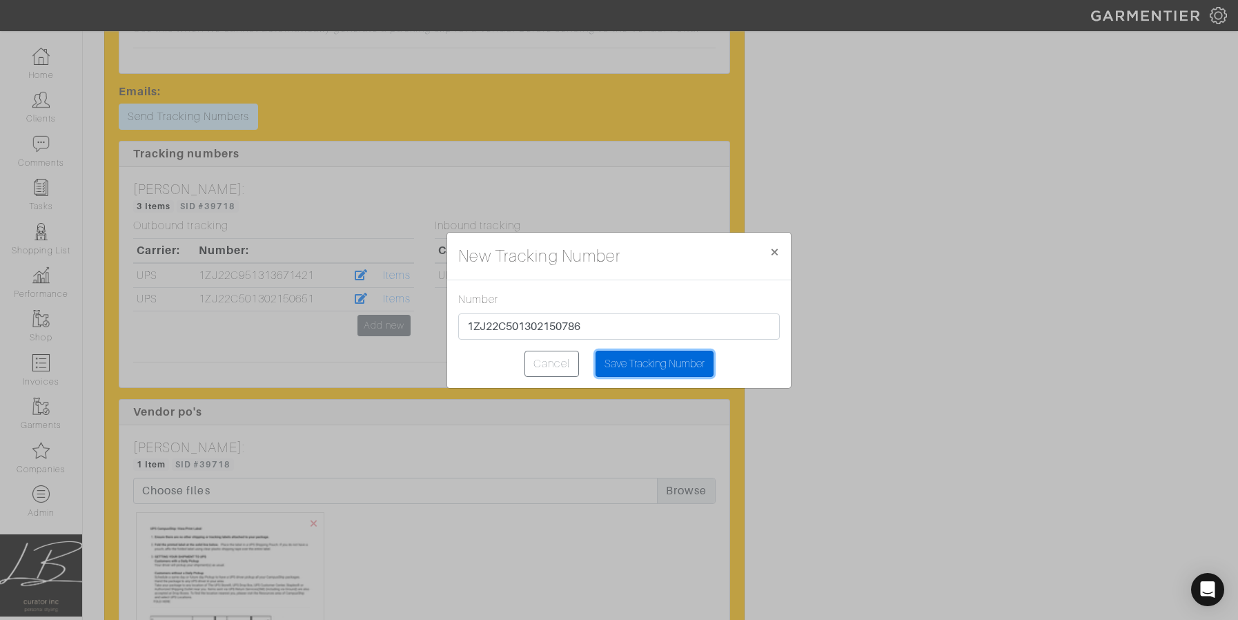
click at [699, 364] on input "Save Tracking Number" at bounding box center [655, 364] width 118 height 26
type input "Saving..."
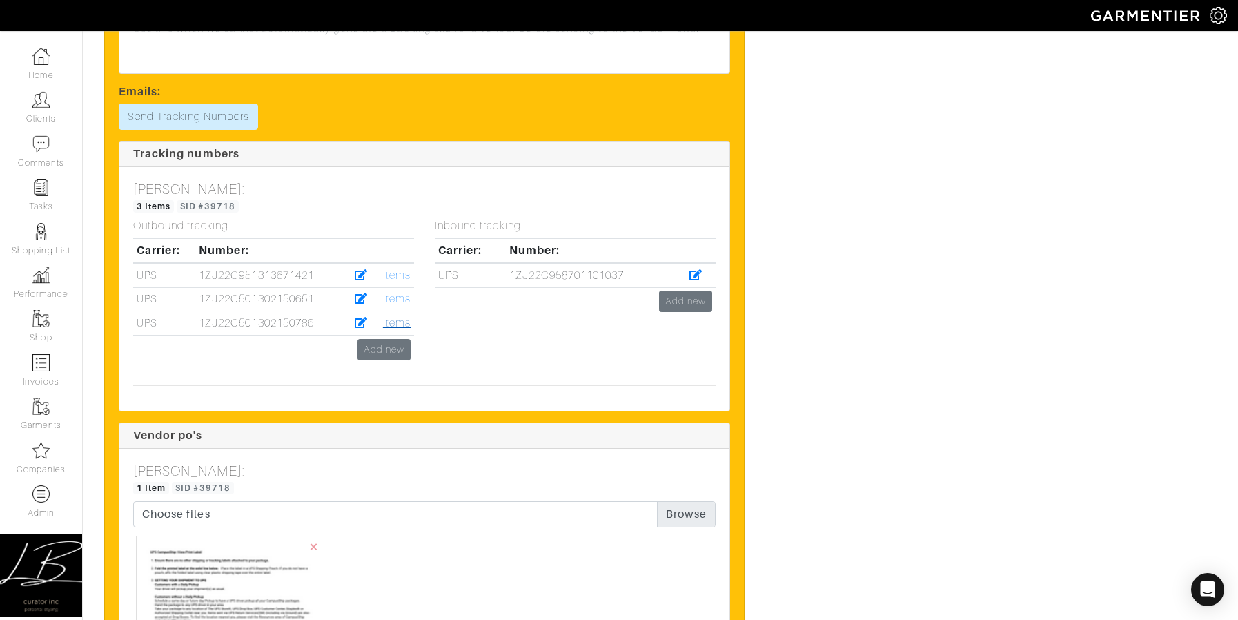
click at [396, 317] on link "Items" at bounding box center [397, 323] width 28 height 12
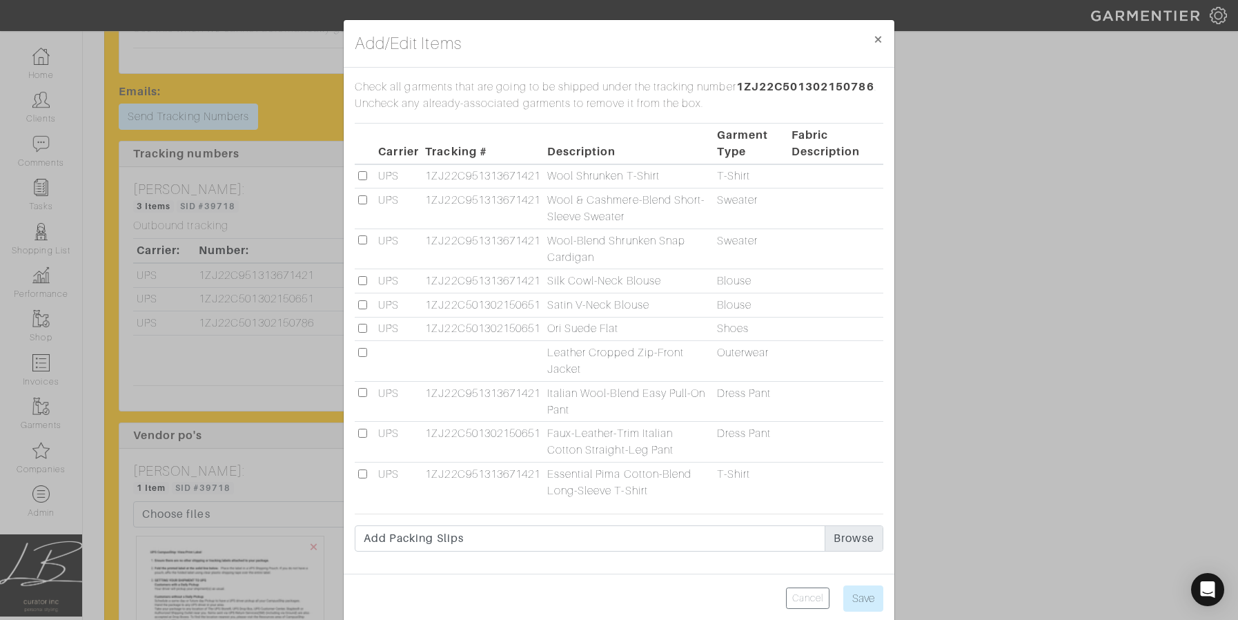
click at [363, 351] on input "checkbox" at bounding box center [362, 352] width 9 height 9
checkbox input "true"
click at [847, 600] on input "Save" at bounding box center [864, 598] width 40 height 26
type input "Save"
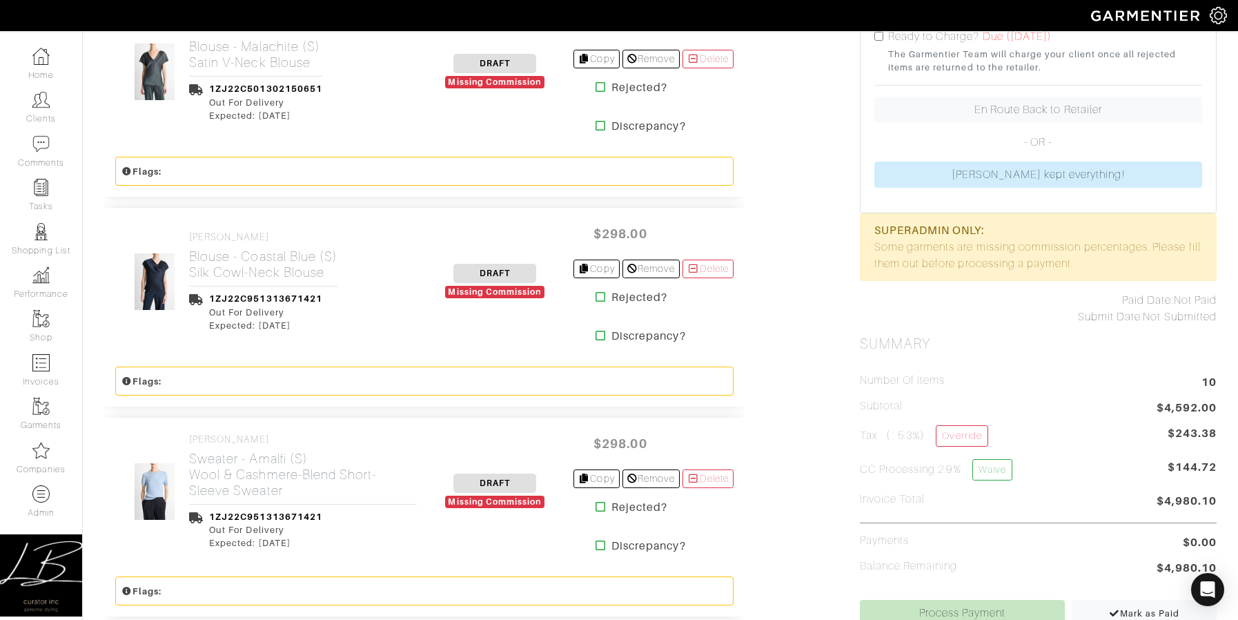
scroll to position [0, 0]
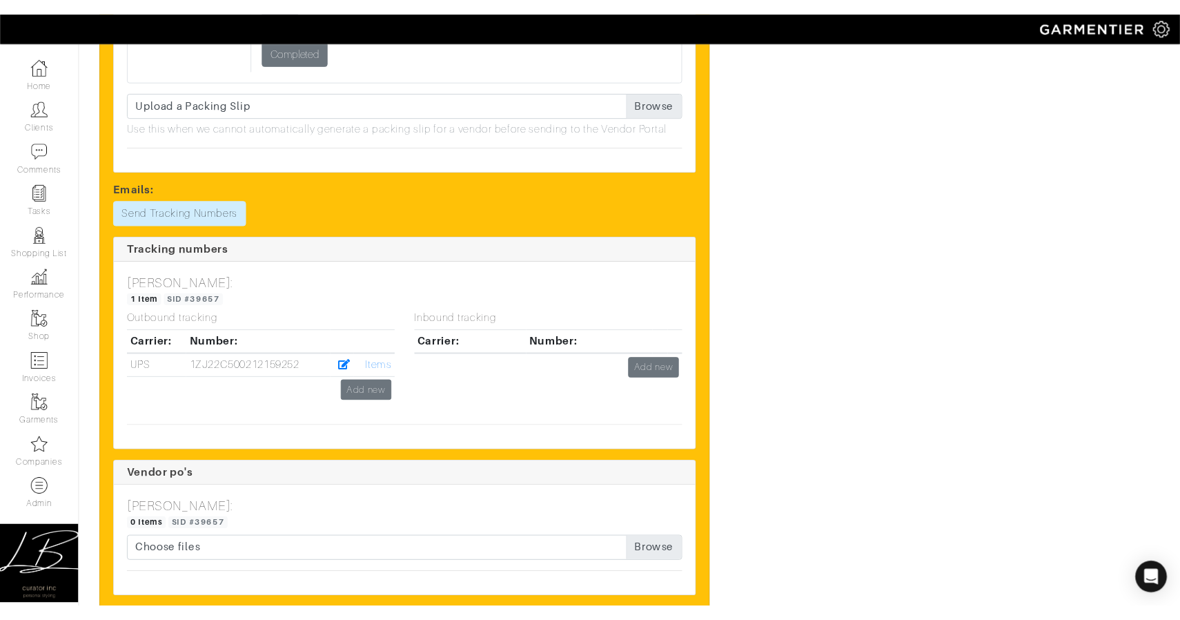
scroll to position [2248, 0]
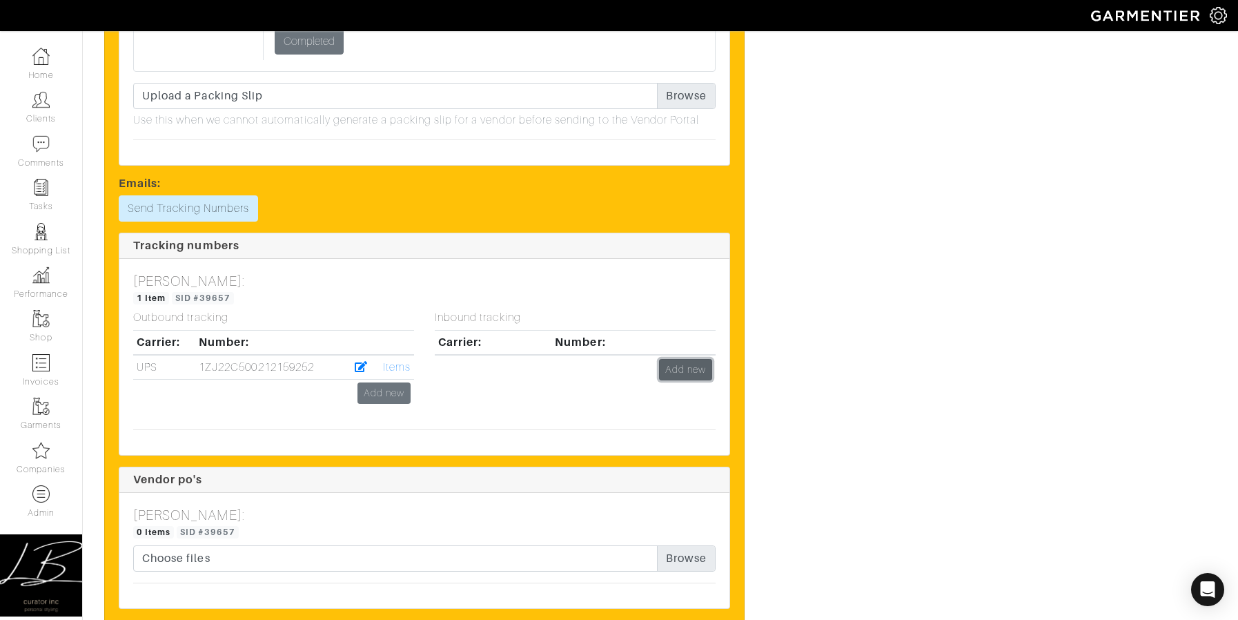
click at [676, 372] on link "Add new" at bounding box center [685, 369] width 53 height 21
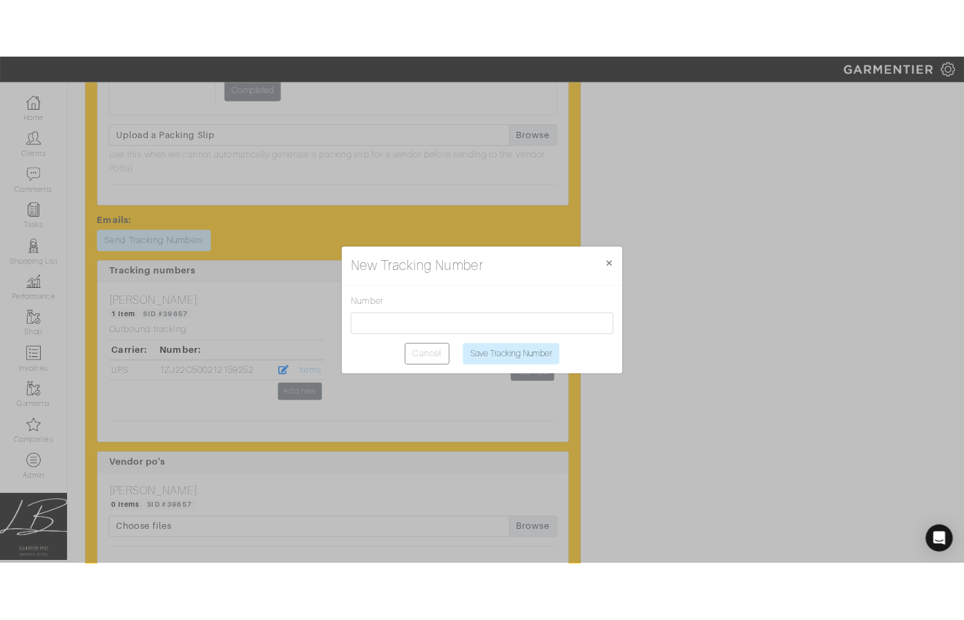
scroll to position [2291, 0]
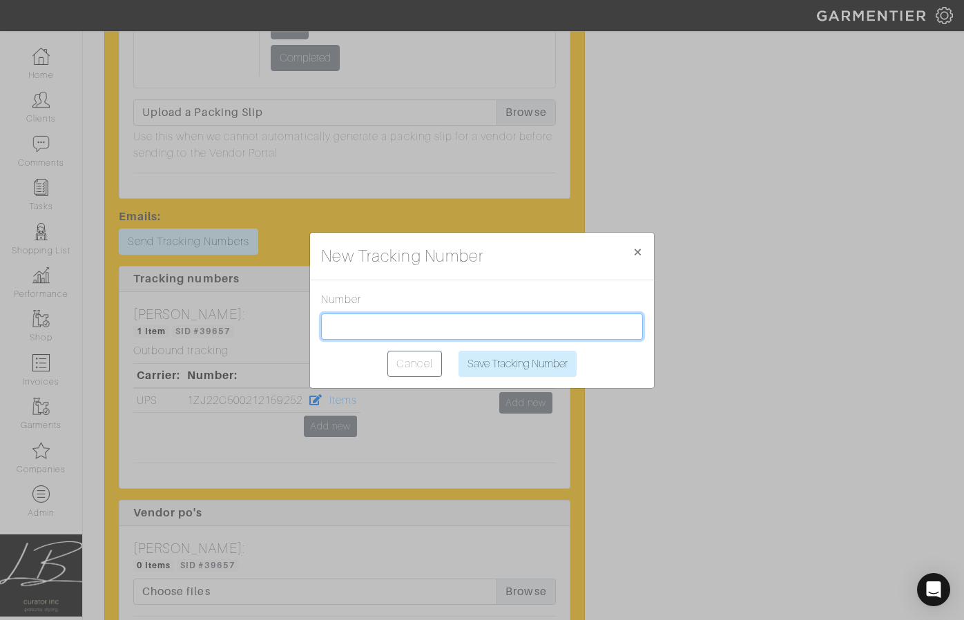
click at [348, 318] on input "text" at bounding box center [482, 326] width 322 height 26
type input "1ZJ22C668710793159"
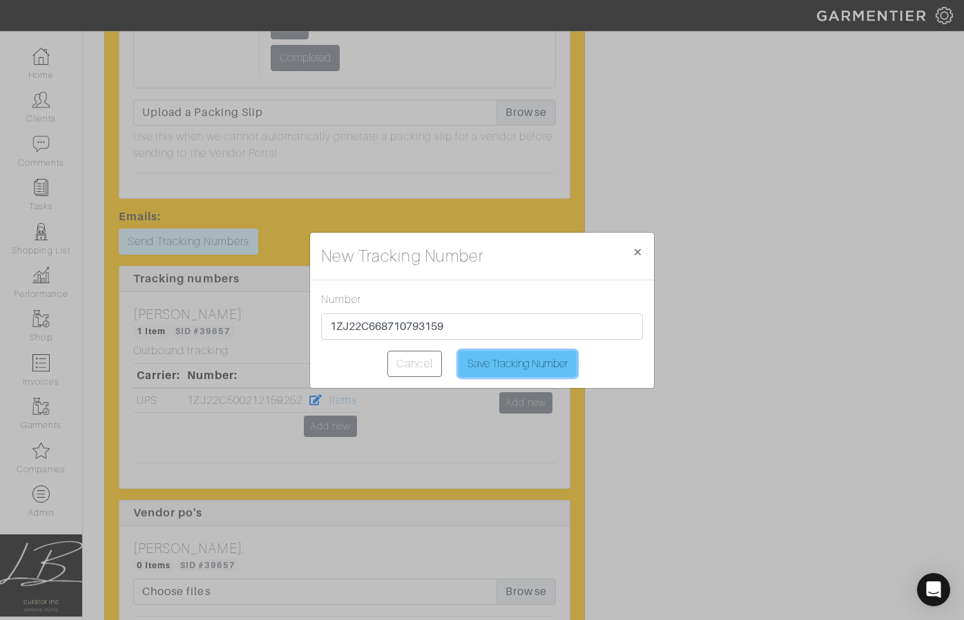
click at [542, 359] on input "Save Tracking Number" at bounding box center [517, 364] width 118 height 26
type input "Saving..."
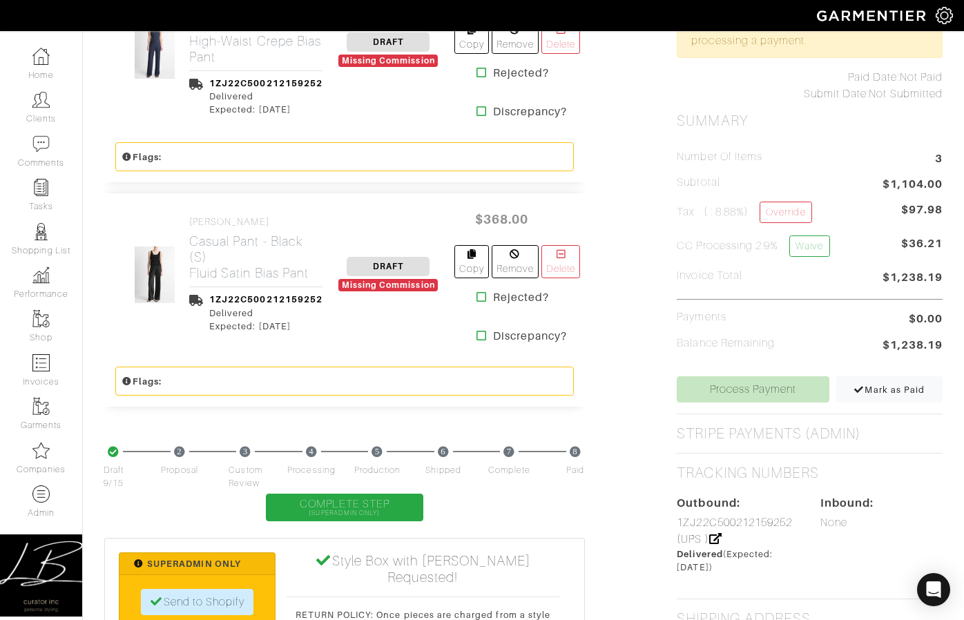
scroll to position [646, 0]
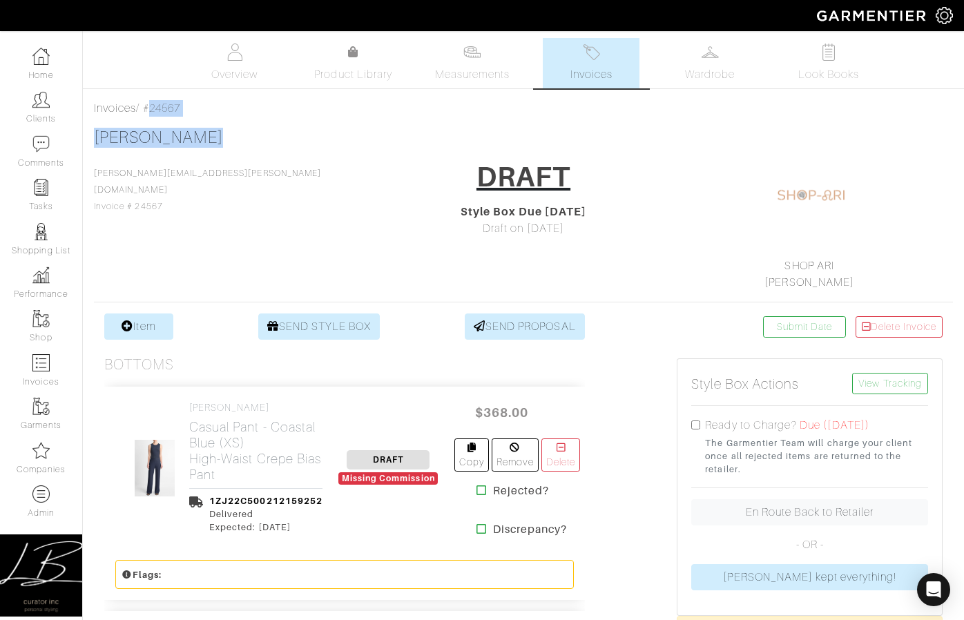
drag, startPoint x: 148, startPoint y: 106, endPoint x: 198, endPoint y: 135, distance: 57.2
copy div "#24567 [PERSON_NAME]"
